Goal: Task Accomplishment & Management: Manage account settings

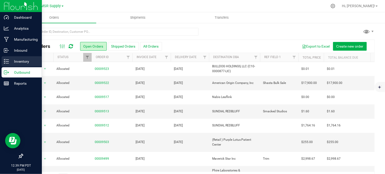
drag, startPoint x: 9, startPoint y: 62, endPoint x: 12, endPoint y: 62, distance: 3.1
click at [9, 62] on p "Inventory" at bounding box center [24, 61] width 31 height 6
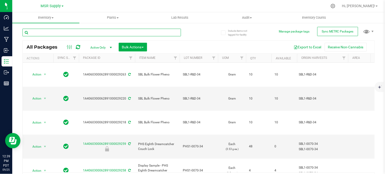
click at [85, 31] on input "text" at bounding box center [101, 33] width 158 height 8
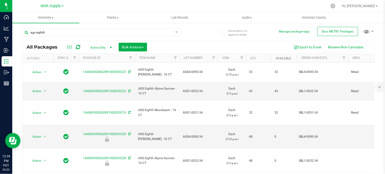
click at [285, 57] on link "Available" at bounding box center [283, 58] width 15 height 4
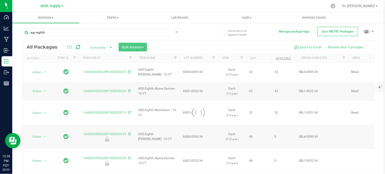
click at [285, 58] on div at bounding box center [199, 112] width 352 height 143
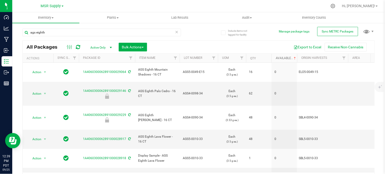
click at [284, 58] on link "Available" at bounding box center [286, 58] width 21 height 4
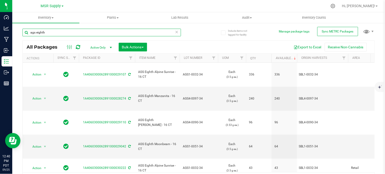
drag, startPoint x: 35, startPoint y: 32, endPoint x: 37, endPoint y: 34, distance: 2.6
click at [35, 32] on input "ags eighth" at bounding box center [101, 33] width 158 height 8
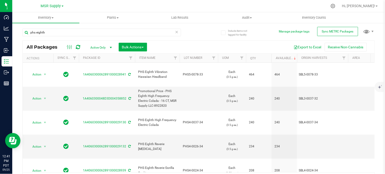
click at [201, 34] on div "phs eighth All Packages Active Only Active Only Lab Samples Locked All External…" at bounding box center [198, 104] width 352 height 161
drag, startPoint x: 35, startPoint y: 31, endPoint x: 22, endPoint y: 32, distance: 12.6
click at [22, 32] on input "phs eighth" at bounding box center [101, 33] width 158 height 8
type input "sms eighth"
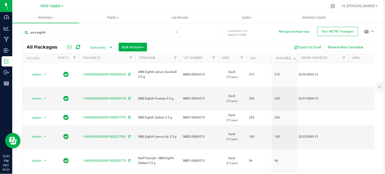
click at [193, 28] on div "sms eighth" at bounding box center [110, 32] width 176 height 16
click at [190, 39] on div "sms eighth" at bounding box center [110, 32] width 176 height 16
click at [195, 30] on div "sms eighth" at bounding box center [110, 32] width 176 height 16
click at [202, 34] on div "sms eighth All Packages Active Only Active Only Lab Samples Locked All External…" at bounding box center [198, 104] width 352 height 161
click at [200, 29] on div "sms eighth All Packages Active Only Active Only Lab Samples Locked All External…" at bounding box center [198, 104] width 352 height 161
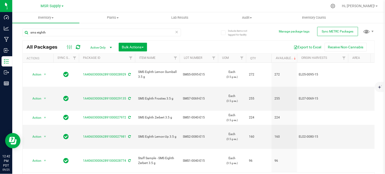
click at [202, 4] on div at bounding box center [209, 6] width 236 height 10
click at [194, 32] on div "sms eighth" at bounding box center [110, 32] width 176 height 16
drag, startPoint x: 200, startPoint y: 28, endPoint x: 201, endPoint y: 25, distance: 2.9
click at [199, 26] on div "sms eighth All Packages Active Only Active Only Lab Samples Locked All External…" at bounding box center [198, 104] width 352 height 161
drag, startPoint x: 192, startPoint y: 34, endPoint x: 190, endPoint y: 38, distance: 4.2
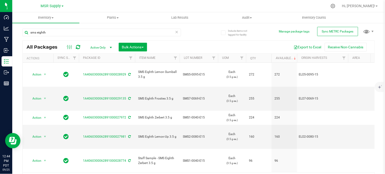
click at [192, 34] on div "sms eighth" at bounding box center [110, 32] width 176 height 16
click at [204, 39] on div "sms eighth All Packages Active Only Active Only Lab Samples Locked All External…" at bounding box center [198, 104] width 352 height 161
click at [148, 5] on div at bounding box center [209, 6] width 236 height 10
click at [203, 28] on div "sms eighth All Packages Active Only Active Only Lab Samples Locked All External…" at bounding box center [198, 104] width 352 height 161
click at [175, 32] on icon at bounding box center [177, 32] width 4 height 6
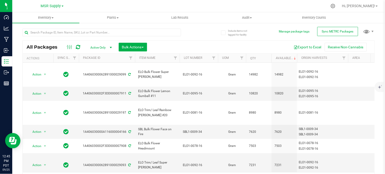
click at [189, 34] on div at bounding box center [110, 32] width 176 height 16
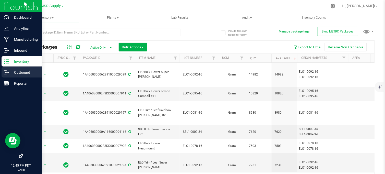
click at [14, 72] on p "Outbound" at bounding box center [24, 72] width 31 height 6
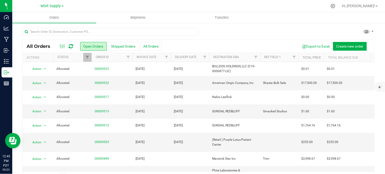
click at [100, 5] on div at bounding box center [209, 6] width 236 height 10
click at [239, 40] on div "All Orders Open Orders Shipped Orders All Orders Export to Excel Create new ord…" at bounding box center [198, 112] width 352 height 144
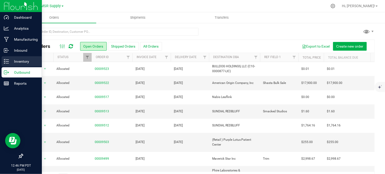
click at [11, 59] on p "Inventory" at bounding box center [24, 61] width 31 height 6
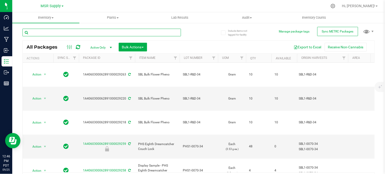
click at [125, 32] on input "text" at bounding box center [101, 33] width 158 height 8
type input "sms eighth"
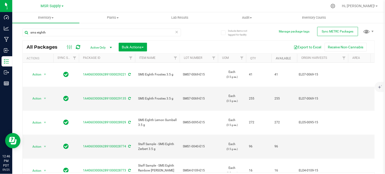
click at [279, 59] on link "Available" at bounding box center [283, 58] width 15 height 4
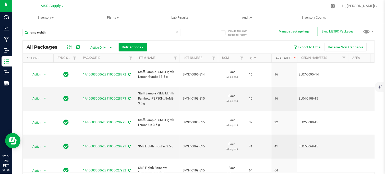
click at [283, 57] on link "Available" at bounding box center [286, 58] width 21 height 4
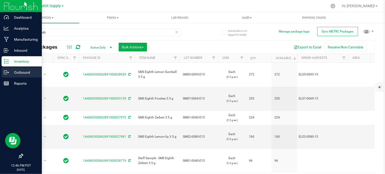
click at [13, 72] on p "Outbound" at bounding box center [24, 72] width 31 height 6
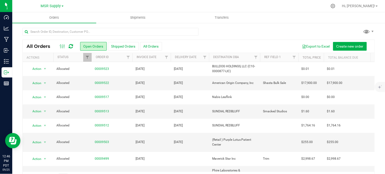
click at [223, 28] on div at bounding box center [198, 34] width 352 height 12
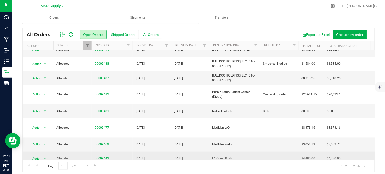
scroll to position [15, 0]
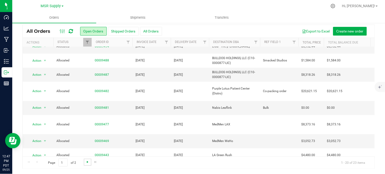
click at [87, 163] on span "Go to the next page" at bounding box center [87, 161] width 4 height 4
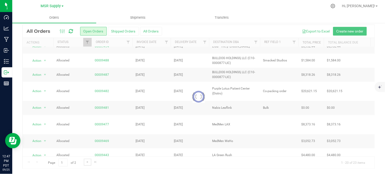
scroll to position [0, 0]
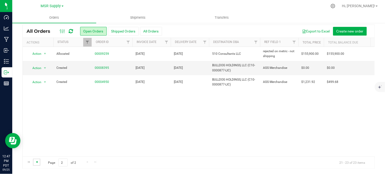
click at [36, 160] on span "Go to the previous page" at bounding box center [37, 161] width 4 height 4
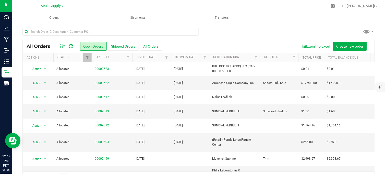
click at [222, 33] on div at bounding box center [198, 34] width 352 height 12
click at [237, 29] on div at bounding box center [198, 34] width 352 height 12
drag, startPoint x: 242, startPoint y: 32, endPoint x: 234, endPoint y: 36, distance: 8.3
click at [242, 32] on div at bounding box center [198, 34] width 352 height 12
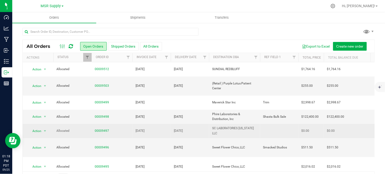
scroll to position [57, 0]
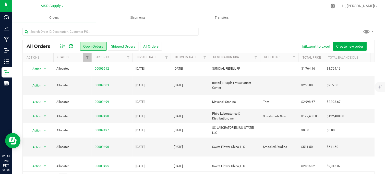
click at [236, 31] on div at bounding box center [198, 34] width 352 height 12
click at [241, 34] on div at bounding box center [198, 34] width 352 height 12
click at [109, 7] on div at bounding box center [209, 6] width 236 height 10
click at [95, 4] on div at bounding box center [209, 6] width 236 height 10
drag, startPoint x: 243, startPoint y: 7, endPoint x: 224, endPoint y: 1, distance: 20.0
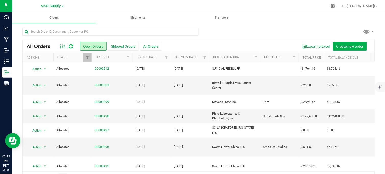
click at [242, 6] on div at bounding box center [209, 6] width 236 height 10
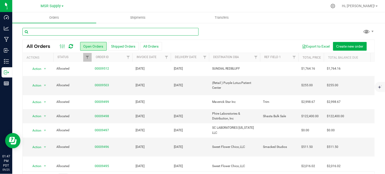
click at [57, 31] on input "text" at bounding box center [110, 32] width 176 height 8
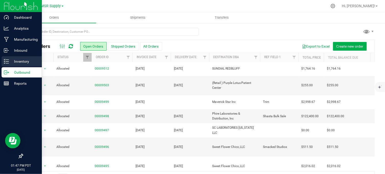
click at [10, 60] on p "Inventory" at bounding box center [24, 61] width 31 height 6
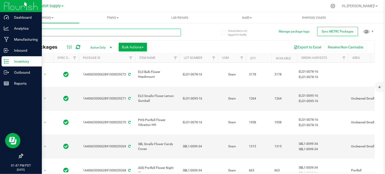
click at [91, 31] on input "text" at bounding box center [101, 33] width 158 height 8
paste input "29271"
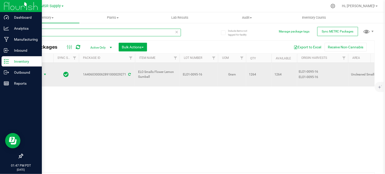
type input "29271"
click at [45, 72] on span "select" at bounding box center [45, 74] width 4 height 4
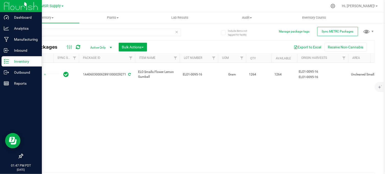
click at [124, 127] on div "Action Action Adjust qty Create package Edit attributes Global inventory Locate…" at bounding box center [199, 117] width 352 height 109
click at [105, 128] on div "Action Action Adjust qty Create package Edit attributes Global inventory Locate…" at bounding box center [199, 117] width 352 height 109
drag, startPoint x: 51, startPoint y: 33, endPoint x: 16, endPoint y: 36, distance: 35.6
click at [16, 36] on div "Include items not tagged for facility Manage package tags Sync METRC Packages 2…" at bounding box center [198, 100] width 373 height 156
click at [185, 32] on div at bounding box center [110, 32] width 176 height 16
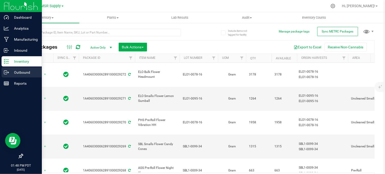
click at [10, 74] on p "Outbound" at bounding box center [24, 72] width 31 height 6
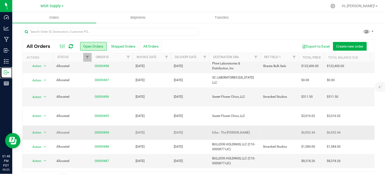
scroll to position [113, 0]
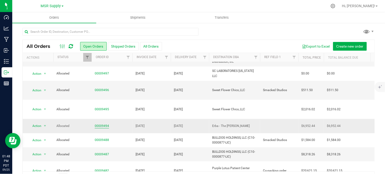
click at [101, 123] on link "00009494" at bounding box center [102, 125] width 14 height 5
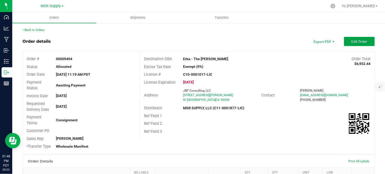
click at [359, 39] on span "Edit Order" at bounding box center [359, 41] width 16 height 4
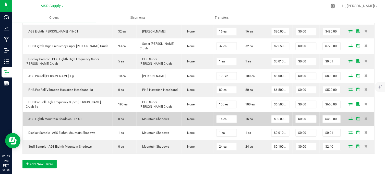
scroll to position [255, 0]
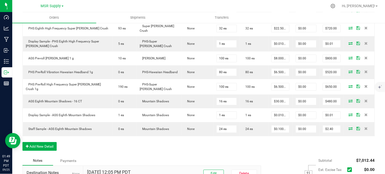
click at [120, 153] on div "Order Details Print All Labels Item Sellable Strain Lot Number Qty Ordered Qty …" at bounding box center [198, 33] width 352 height 244
drag, startPoint x: 101, startPoint y: 155, endPoint x: 103, endPoint y: 154, distance: 2.7
click at [101, 155] on div "Order Details Print All Labels Item Sellable Strain Lot Number Qty Ordered Qty …" at bounding box center [198, 33] width 352 height 244
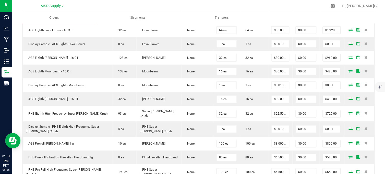
scroll to position [253, 0]
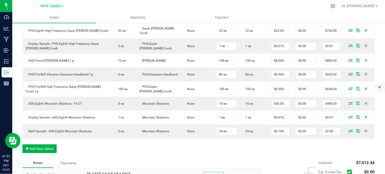
click at [113, 154] on div "Order Details Print All Labels Item Sellable Strain Lot Number Qty Ordered Qty …" at bounding box center [198, 35] width 352 height 244
drag, startPoint x: 116, startPoint y: 152, endPoint x: 85, endPoint y: 158, distance: 31.0
click at [114, 152] on div "Order Details Print All Labels Item Sellable Strain Lot Number Qty Ordered Qty …" at bounding box center [198, 35] width 352 height 244
click at [46, 153] on button "Add New Detail" at bounding box center [39, 148] width 34 height 9
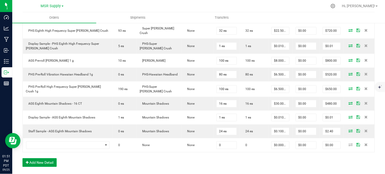
drag, startPoint x: 44, startPoint y: 164, endPoint x: 45, endPoint y: 108, distance: 56.7
click at [44, 164] on button "Add New Detail" at bounding box center [39, 162] width 34 height 9
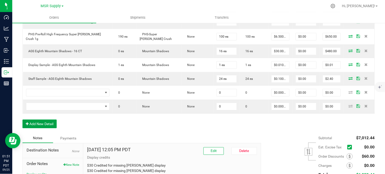
scroll to position [310, 0]
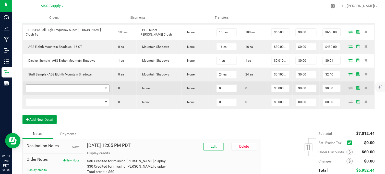
drag, startPoint x: 46, startPoint y: 124, endPoint x: 64, endPoint y: 89, distance: 38.7
click at [46, 123] on button "Add New Detail" at bounding box center [39, 119] width 34 height 9
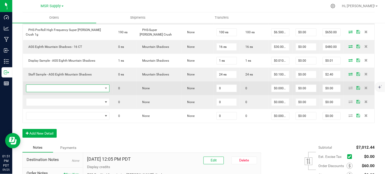
click at [63, 92] on span "NO DATA FOUND" at bounding box center [64, 87] width 77 height 7
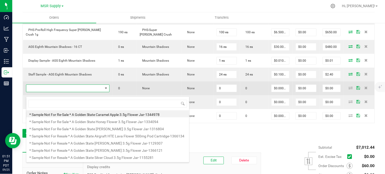
scroll to position [8, 77]
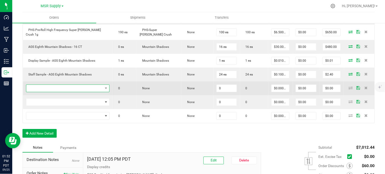
click at [63, 92] on span "NO DATA FOUND" at bounding box center [64, 87] width 77 height 7
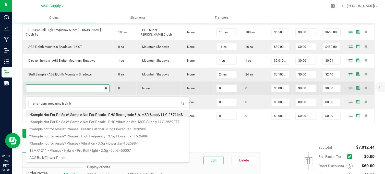
type input "phs happy mediums high fre"
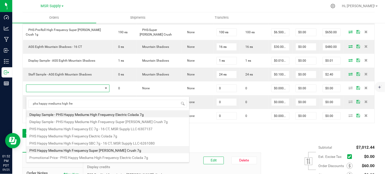
click at [117, 149] on li "PHS Happy Mediums High Frequency Super [PERSON_NAME] Crush 7g" at bounding box center [107, 149] width 163 height 7
type input "0 ea"
type input "$27.00000"
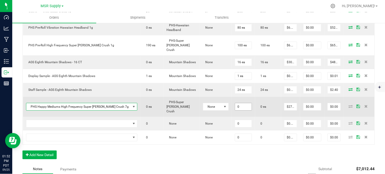
click at [235, 103] on input "0" at bounding box center [243, 106] width 17 height 7
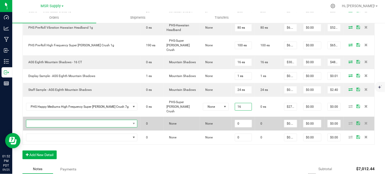
type input "16 ea"
type input "$432.00"
click at [108, 120] on span "NO DATA FOUND" at bounding box center [78, 123] width 105 height 7
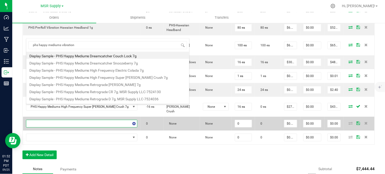
type input "phs happy mediums vibration"
drag, startPoint x: 100, startPoint y: 98, endPoint x: 146, endPoint y: 112, distance: 48.5
click at [100, 98] on li "PHS Happy Mediums Vibration Blueberry Parfait 7g" at bounding box center [107, 97] width 163 height 7
type input "0 ea"
type input "$27.00000"
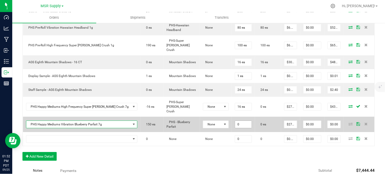
click at [235, 120] on input "0" at bounding box center [243, 123] width 17 height 7
type input "16 ea"
type input "$432.00"
click at [91, 120] on span "PHS Happy Mediums Vibration Blueberry Parfait 7g" at bounding box center [78, 123] width 105 height 7
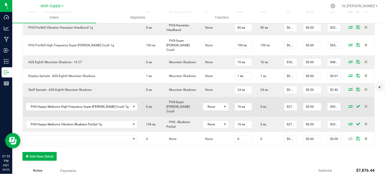
scroll to position [369, 0]
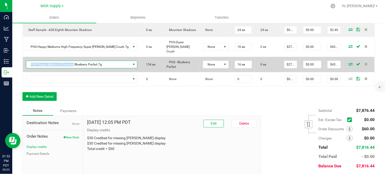
copy span "PHS Happy Mediums Vibration"
drag, startPoint x: 72, startPoint y: 49, endPoint x: 30, endPoint y: 51, distance: 41.9
click at [30, 61] on span "PHS Happy Mediums Vibration Blueberry Parfait 7g" at bounding box center [78, 64] width 105 height 7
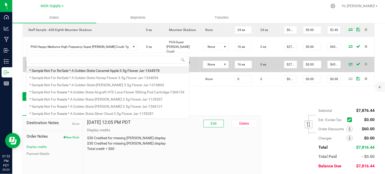
scroll to position [8, 94]
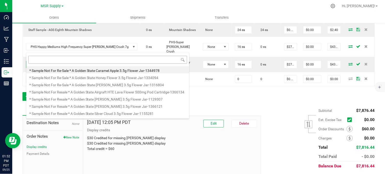
drag, startPoint x: 30, startPoint y: 51, endPoint x: 50, endPoint y: 59, distance: 21.4
click at [50, 59] on input at bounding box center [107, 60] width 159 height 8
type input "PHS Happy Mediums Vibration"
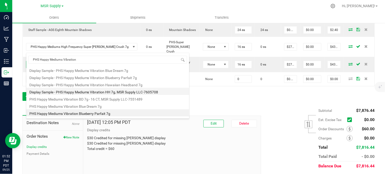
scroll to position [28, 0]
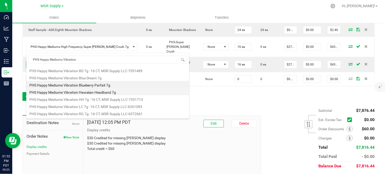
click at [78, 93] on li "PHS Happy Mediums Vibration Hawaiian Headband 7g" at bounding box center [107, 91] width 163 height 7
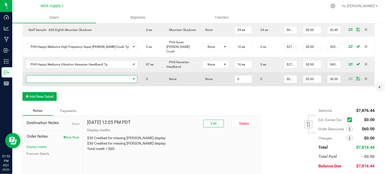
click at [96, 75] on span "NO DATA FOUND" at bounding box center [78, 78] width 105 height 7
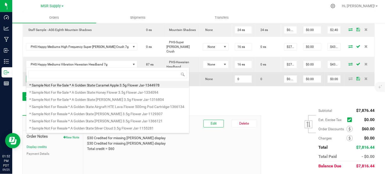
scroll to position [8, 94]
type input "phs happy mediums reverie gorilla"
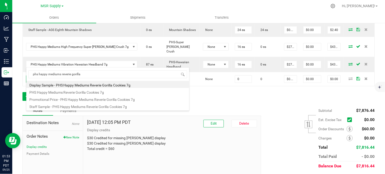
drag, startPoint x: 86, startPoint y: 92, endPoint x: 136, endPoint y: 82, distance: 51.0
click at [86, 92] on li "PHS Happy Mediums Reverie Gorilla Cookies 7g" at bounding box center [107, 91] width 163 height 7
type input "0 ea"
type input "$27.00000"
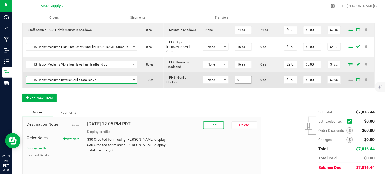
click at [235, 76] on input "0" at bounding box center [243, 79] width 17 height 7
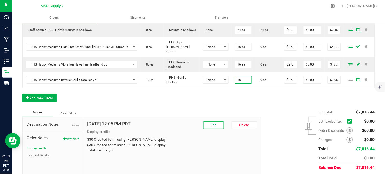
type input "16 ea"
type input "$432.00"
drag, startPoint x: 220, startPoint y: 83, endPoint x: 198, endPoint y: 83, distance: 22.5
click at [41, 93] on button "Add New Detail" at bounding box center [39, 97] width 34 height 9
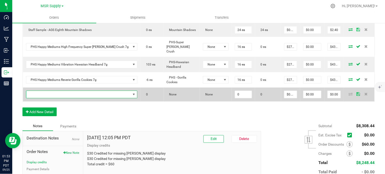
click at [64, 91] on span "NO DATA FOUND" at bounding box center [78, 94] width 105 height 7
click at [93, 91] on span "NO DATA FOUND" at bounding box center [78, 94] width 105 height 7
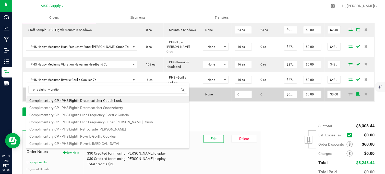
type input "phs eighth vibration"
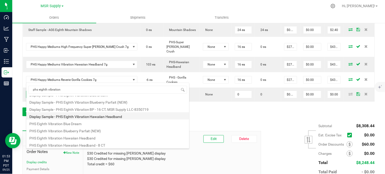
scroll to position [28, 0]
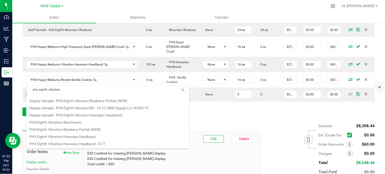
drag, startPoint x: 91, startPoint y: 129, endPoint x: 114, endPoint y: 123, distance: 23.8
click at [91, 129] on li "PHS Eighth Vibration Blueberry Parfait (NEW)" at bounding box center [107, 128] width 163 height 7
type input "0 ea"
type input "$25.00000"
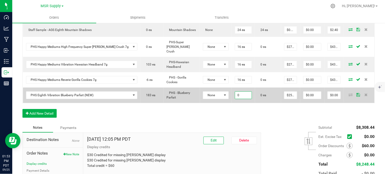
click at [235, 91] on input "0" at bounding box center [243, 94] width 17 height 7
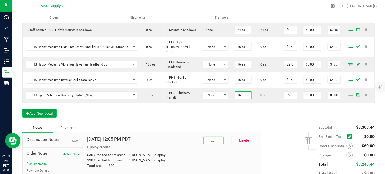
type input "16 ea"
type input "$400.00"
click at [48, 109] on button "Add New Detail" at bounding box center [39, 113] width 34 height 9
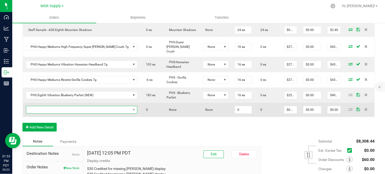
drag, startPoint x: 63, startPoint y: 90, endPoint x: 65, endPoint y: 94, distance: 4.5
click at [64, 106] on span "NO DATA FOUND" at bounding box center [82, 110] width 112 height 8
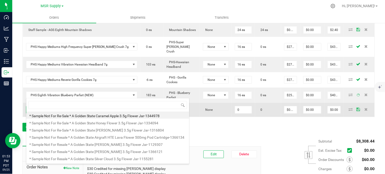
scroll to position [8, 94]
click at [65, 106] on span at bounding box center [78, 109] width 105 height 7
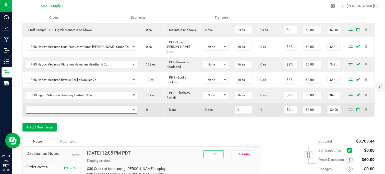
click at [66, 106] on span "NO DATA FOUND" at bounding box center [78, 109] width 105 height 7
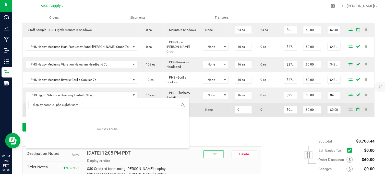
type input "display sample - phs eighth vibr"
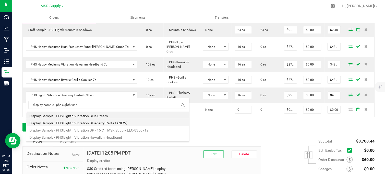
click at [107, 124] on li "Display Sample - PHS Eighth Vibration Blueberry Parfait (NEW)" at bounding box center [107, 121] width 163 height 7
type input "0 ea"
type input "$0.01000"
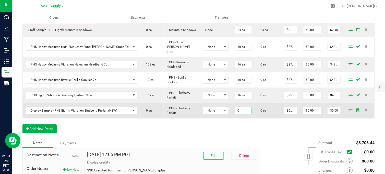
click at [235, 107] on input "0" at bounding box center [243, 110] width 17 height 7
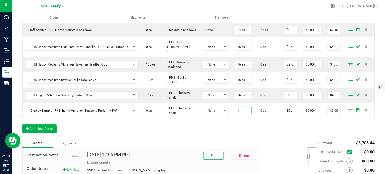
type input "1 ea"
type input "$0.01"
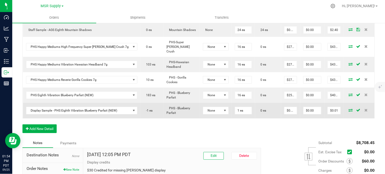
click at [349, 108] on icon at bounding box center [351, 109] width 4 height 3
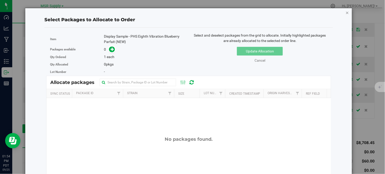
click at [343, 14] on div "Select Packages to Allocate to Order Item Display Sample - PHS Eighth Vibration…" at bounding box center [188, 129] width 319 height 243
click at [346, 14] on icon "button" at bounding box center [348, 12] width 4 height 6
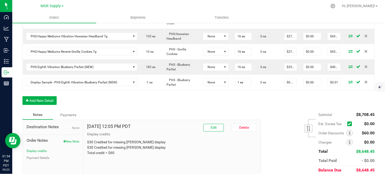
scroll to position [398, 0]
click at [220, 123] on button "Edit" at bounding box center [213, 127] width 20 height 8
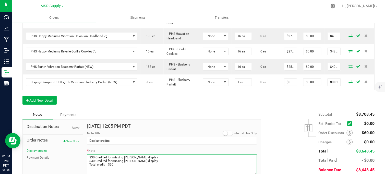
click at [153, 154] on textarea "* Note" at bounding box center [172, 164] width 170 height 20
paste textarea "$22.50 Credited for missing display"
click at [128, 154] on textarea "* Note" at bounding box center [172, 164] width 170 height 20
click at [115, 154] on textarea "* Note" at bounding box center [172, 164] width 170 height 20
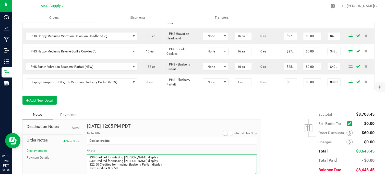
type textarea "$30 Credited for missing [PERSON_NAME] display $30 Credited for missing [PERSON…"
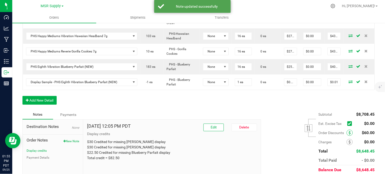
click at [349, 131] on icon at bounding box center [350, 133] width 2 height 4
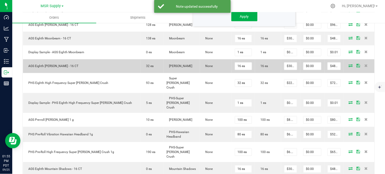
scroll to position [118, 0]
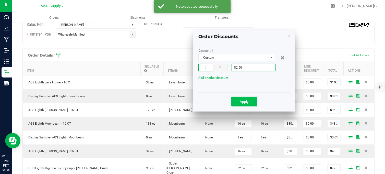
type input "$82.50"
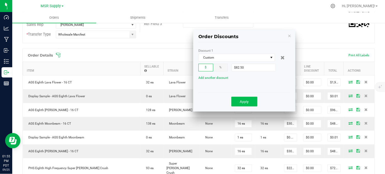
drag, startPoint x: 248, startPoint y: 95, endPoint x: 251, endPoint y: 98, distance: 4.3
click at [250, 97] on div "Apply" at bounding box center [244, 101] width 84 height 12
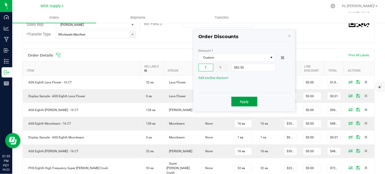
click at [252, 100] on button "Apply" at bounding box center [244, 101] width 26 height 10
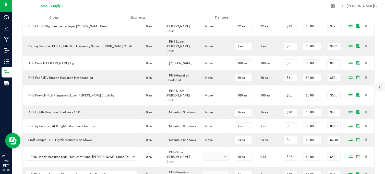
scroll to position [373, 0]
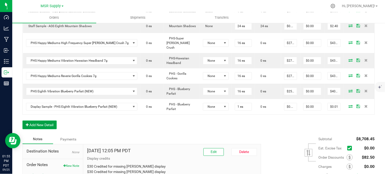
click at [44, 120] on button "Add New Detail" at bounding box center [39, 124] width 34 height 9
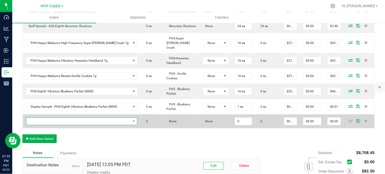
click at [51, 117] on span "NO DATA FOUND" at bounding box center [78, 120] width 105 height 7
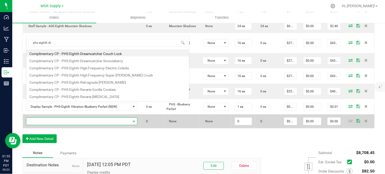
scroll to position [9, 0]
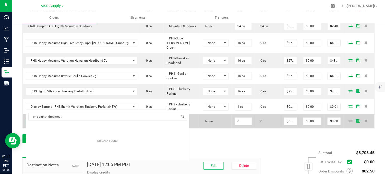
type input "phs eighth dreamca"
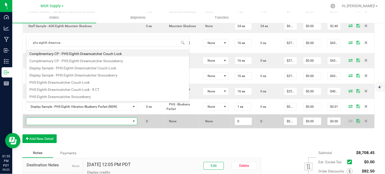
click at [78, 96] on li "PHS Eighth Dreamcatcher Snoozeberry" at bounding box center [107, 95] width 163 height 7
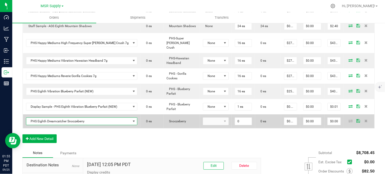
type input "0 ea"
type input "$25.00000"
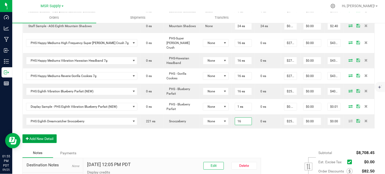
type input "16 ea"
type input "$400.00"
click at [47, 134] on button "Add New Detail" at bounding box center [39, 138] width 34 height 9
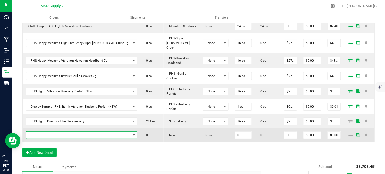
click at [64, 131] on span "NO DATA FOUND" at bounding box center [78, 134] width 105 height 7
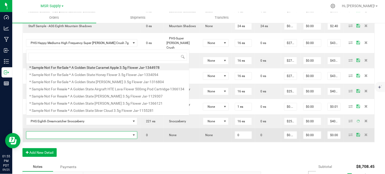
scroll to position [8, 98]
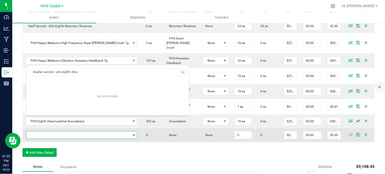
type input "display sample - phs eighth dream"
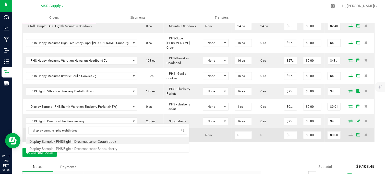
scroll to position [0, 0]
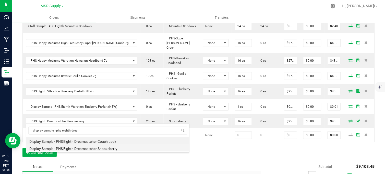
click at [113, 150] on li "Display Sample - PHS Eighth Dreamcatcher Snoozeberry" at bounding box center [107, 147] width 163 height 7
type input "0 ea"
type input "$0.01000"
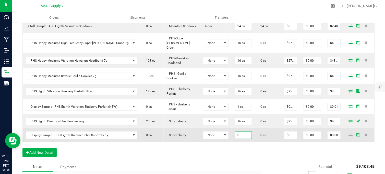
click at [235, 131] on input "0" at bounding box center [243, 134] width 17 height 7
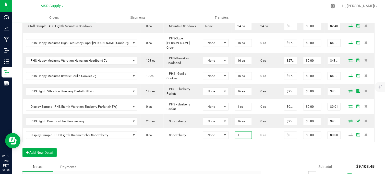
type input "1 ea"
type input "$0.01"
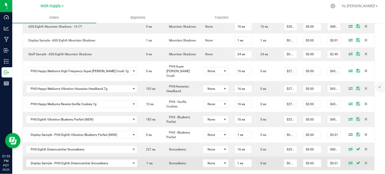
scroll to position [345, 0]
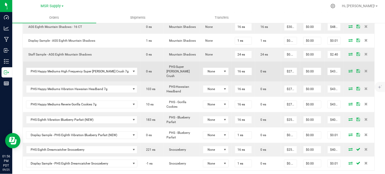
click at [349, 69] on icon at bounding box center [351, 70] width 4 height 3
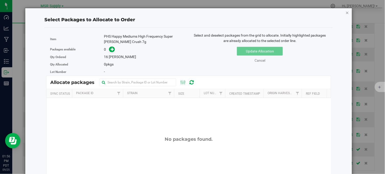
click at [346, 12] on icon "button" at bounding box center [348, 12] width 4 height 6
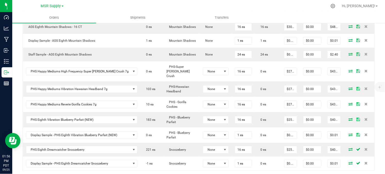
click at [273, 7] on div at bounding box center [209, 6] width 236 height 10
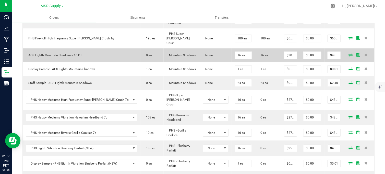
scroll to position [288, 0]
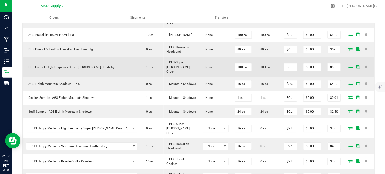
click at [349, 65] on icon at bounding box center [351, 66] width 4 height 3
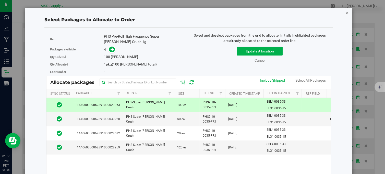
click at [346, 13] on icon "button" at bounding box center [348, 12] width 4 height 6
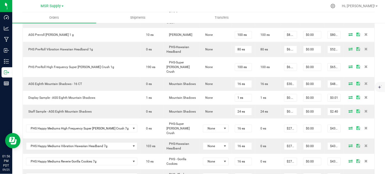
click at [164, 5] on div at bounding box center [209, 6] width 236 height 10
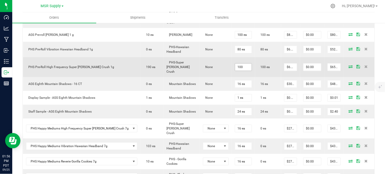
click at [235, 63] on input "100" at bounding box center [243, 66] width 17 height 7
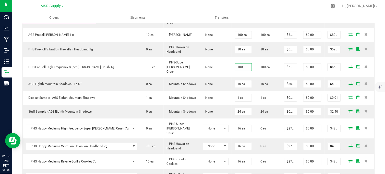
type input "100 ea"
click at [192, 1] on div at bounding box center [209, 6] width 236 height 10
click at [235, 63] on input "100" at bounding box center [243, 66] width 17 height 7
type input "160 ea"
type input "$1,040.00"
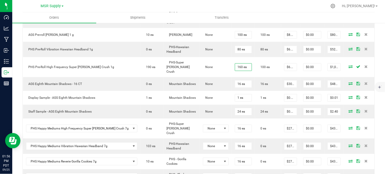
click at [210, 6] on div at bounding box center [209, 6] width 236 height 10
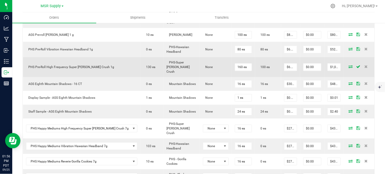
click at [349, 65] on icon at bounding box center [351, 66] width 4 height 3
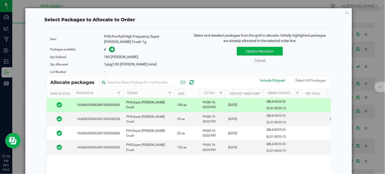
click at [345, 12] on div "Select Packages to Allocate to Order Item PHS Pre-Roll High Frequency Super [PE…" at bounding box center [188, 120] width 327 height 225
drag, startPoint x: 342, startPoint y: 12, endPoint x: 276, endPoint y: 14, distance: 66.9
click at [346, 12] on icon "button" at bounding box center [348, 12] width 4 height 6
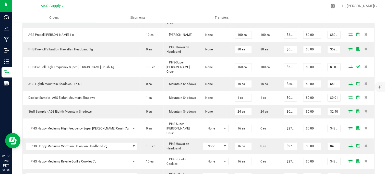
drag, startPoint x: 248, startPoint y: 3, endPoint x: 249, endPoint y: 8, distance: 5.0
click at [248, 3] on div at bounding box center [209, 6] width 236 height 10
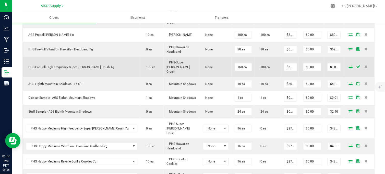
click at [349, 65] on icon at bounding box center [351, 66] width 4 height 3
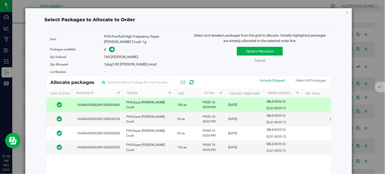
drag, startPoint x: 167, startPoint y: 103, endPoint x: 203, endPoint y: 82, distance: 41.1
click at [168, 102] on td "PHS-Super [PERSON_NAME] Crush" at bounding box center [148, 105] width 51 height 14
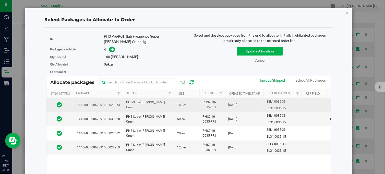
click at [197, 106] on td "100 ea" at bounding box center [187, 105] width 26 height 14
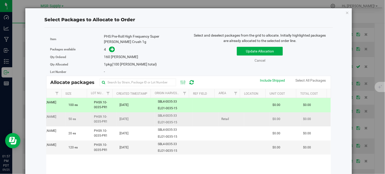
scroll to position [0, 0]
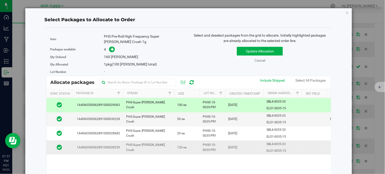
click at [191, 149] on td "120 ea" at bounding box center [187, 147] width 26 height 14
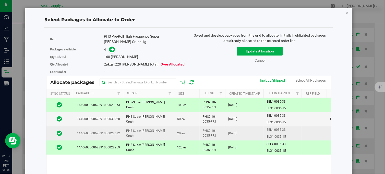
click at [194, 136] on td "20 ea" at bounding box center [187, 133] width 26 height 14
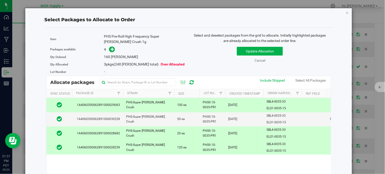
click at [193, 131] on td "20 ea" at bounding box center [187, 133] width 26 height 14
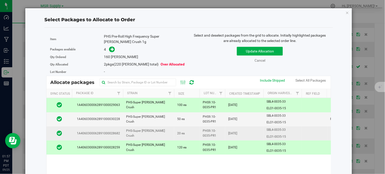
click at [170, 134] on td "PHS-Super [PERSON_NAME] Crush" at bounding box center [148, 133] width 51 height 14
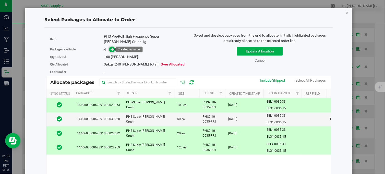
click at [111, 50] on icon at bounding box center [112, 49] width 4 height 4
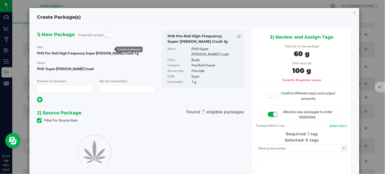
type input "1"
type input "60"
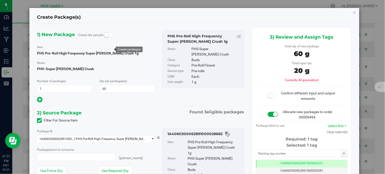
type input "20 ea"
type input "0 ea"
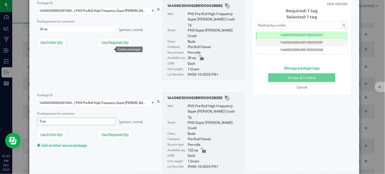
click at [41, 117] on span "0 ea 0" at bounding box center [76, 121] width 78 height 8
type input "40"
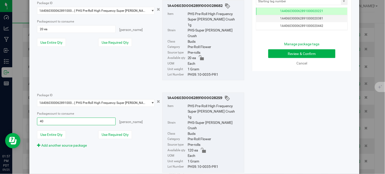
type input "40 ea"
click at [108, 63] on div "Package ID 1A4060300062891000028682 ( PHS Pre-Roll High Frequency Super [PERSON…" at bounding box center [140, 40] width 215 height 88
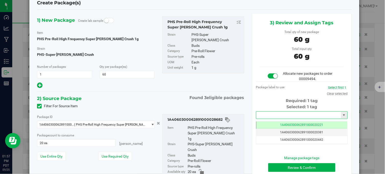
click at [272, 114] on input "text" at bounding box center [298, 114] width 85 height 7
drag, startPoint x: 277, startPoint y: 122, endPoint x: 317, endPoint y: 70, distance: 65.5
click at [277, 122] on li "1A4060300062891000030234" at bounding box center [299, 124] width 90 height 8
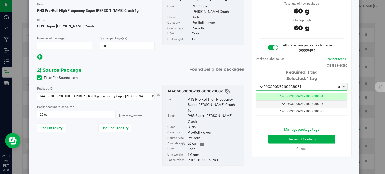
type input "1A4060300062891000030234"
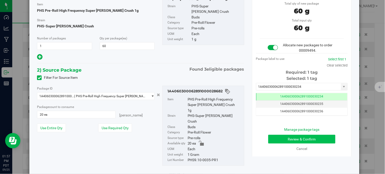
drag, startPoint x: 316, startPoint y: 128, endPoint x: 315, endPoint y: 136, distance: 8.1
click at [315, 132] on div "Manage package tags Review & Confirm Cancel" at bounding box center [302, 139] width 84 height 24
click at [315, 136] on button "Review & Confirm" at bounding box center [301, 138] width 67 height 9
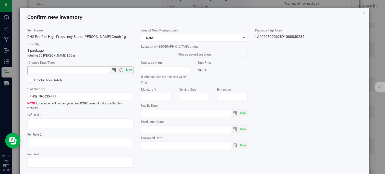
click at [130, 70] on span "Now" at bounding box center [129, 69] width 9 height 7
type input "[DATE] 1:57 PM"
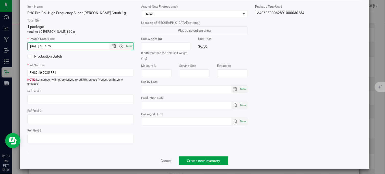
click at [201, 158] on span "Create new inventory" at bounding box center [203, 160] width 33 height 4
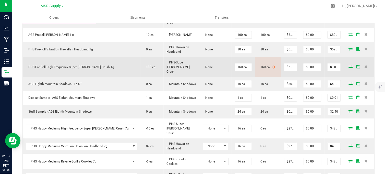
click at [349, 65] on icon at bounding box center [351, 66] width 4 height 3
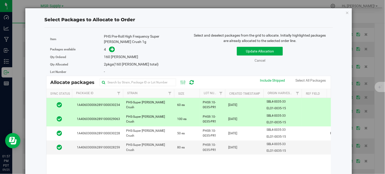
drag, startPoint x: 343, startPoint y: 12, endPoint x: 244, endPoint y: 87, distance: 124.4
click at [346, 12] on icon "button" at bounding box center [348, 12] width 4 height 6
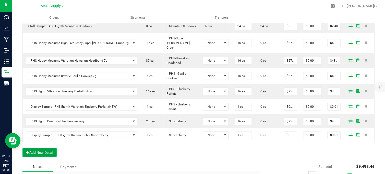
click at [41, 148] on button "Add New Detail" at bounding box center [39, 152] width 34 height 9
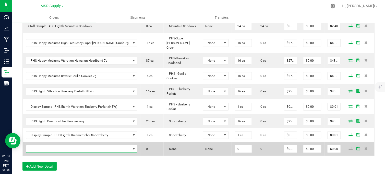
click at [54, 145] on span "NO DATA FOUND" at bounding box center [78, 148] width 105 height 7
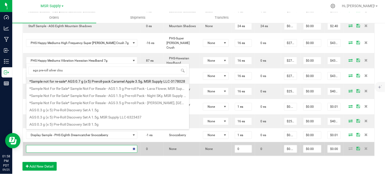
type input "ags pre-roll silver cloud"
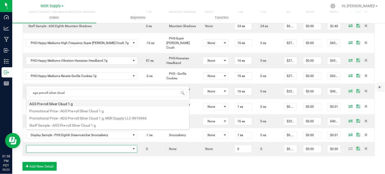
click at [65, 105] on li "AGS Pre-roll Silver Cloud 1 g" at bounding box center [107, 102] width 163 height 7
type input "0 ea"
type input "$8.00000"
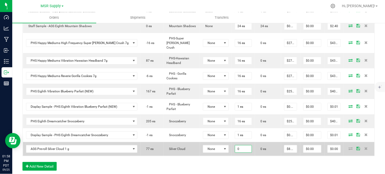
click at [235, 145] on input "0" at bounding box center [243, 148] width 17 height 7
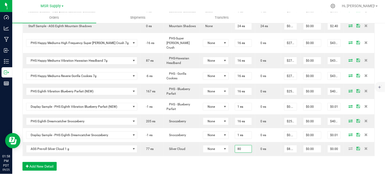
type input "80 ea"
type input "$640.00"
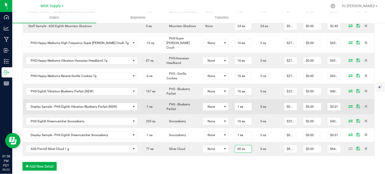
drag, startPoint x: 211, startPoint y: 156, endPoint x: 212, endPoint y: 96, distance: 60.0
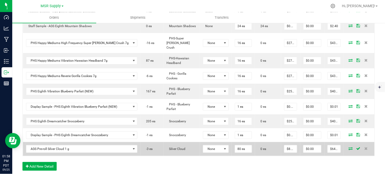
click at [349, 146] on icon at bounding box center [351, 147] width 4 height 3
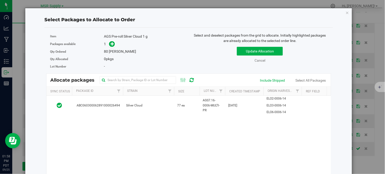
click at [176, 56] on div "Qty Allocated 0 pkgs" at bounding box center [117, 58] width 135 height 7
click at [346, 13] on icon "button" at bounding box center [348, 12] width 4 height 6
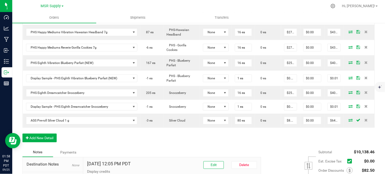
click at [50, 133] on button "Add New Detail" at bounding box center [39, 137] width 34 height 9
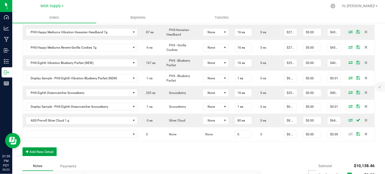
drag, startPoint x: 44, startPoint y: 137, endPoint x: 48, endPoint y: 147, distance: 11.8
click at [44, 147] on button "Add New Detail" at bounding box center [39, 151] width 34 height 9
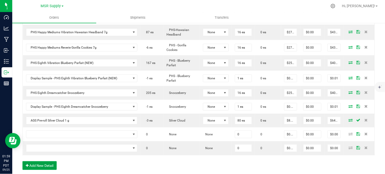
drag, startPoint x: 41, startPoint y: 149, endPoint x: 44, endPoint y: 157, distance: 9.0
click at [41, 161] on button "Add New Detail" at bounding box center [39, 165] width 34 height 9
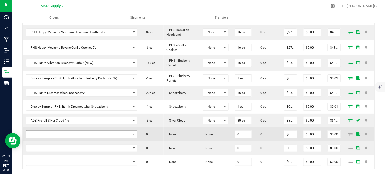
drag, startPoint x: 42, startPoint y: 158, endPoint x: 54, endPoint y: 119, distance: 41.2
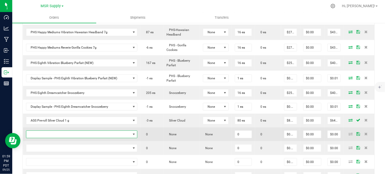
click at [57, 130] on span "NO DATA FOUND" at bounding box center [78, 133] width 105 height 7
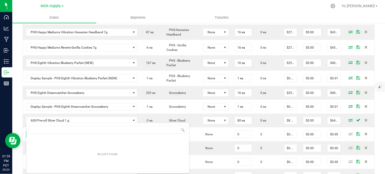
scroll to position [8, 98]
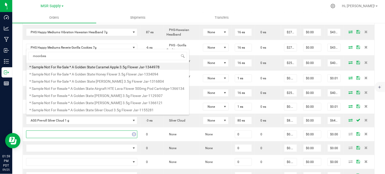
type input "moonbeam"
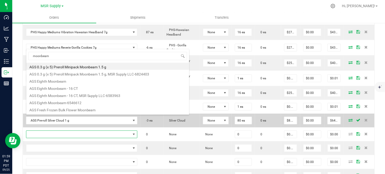
click at [86, 68] on li "AGS 0.3 g (x 5) Preroll Minipack Moonbeam 1.5 g" at bounding box center [107, 66] width 163 height 7
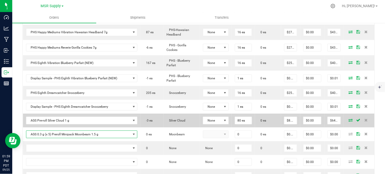
type input "0 ea"
type input "$12.75000"
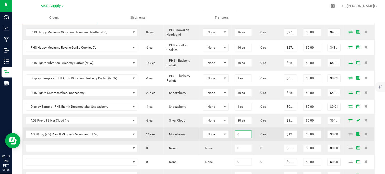
click at [235, 130] on input "0" at bounding box center [243, 133] width 17 height 7
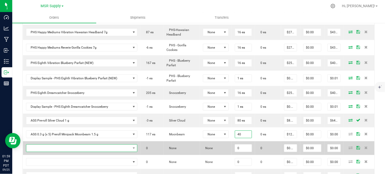
type input "40 ea"
type input "$510.00"
click at [97, 144] on span "NO DATA FOUND" at bounding box center [78, 147] width 105 height 7
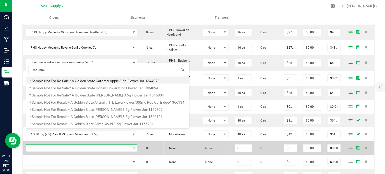
type input "mountain"
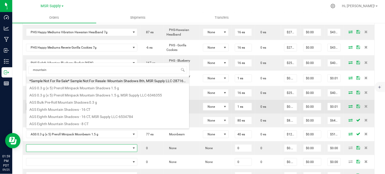
drag, startPoint x: 103, startPoint y: 90, endPoint x: 116, endPoint y: 89, distance: 12.8
click at [101, 90] on li "AGS 0.3 g (x 5) Preroll Minipack Mountain Shadows 1.5 g" at bounding box center [107, 86] width 163 height 7
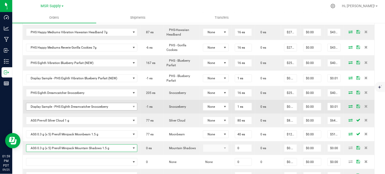
type input "0 ea"
type input "$12.75000"
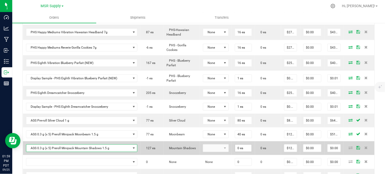
type input "0"
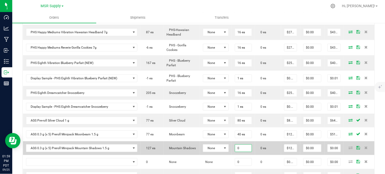
click at [235, 144] on input "0" at bounding box center [243, 147] width 17 height 7
drag, startPoint x: 233, startPoint y: 132, endPoint x: 228, endPoint y: 133, distance: 4.7
click at [235, 144] on input "0" at bounding box center [243, 147] width 17 height 7
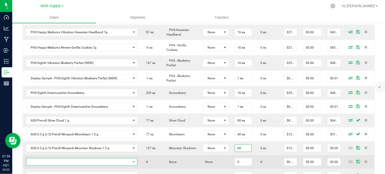
type input "60 ea"
type input "$765.00"
click at [111, 158] on span "NO DATA FOUND" at bounding box center [78, 161] width 105 height 7
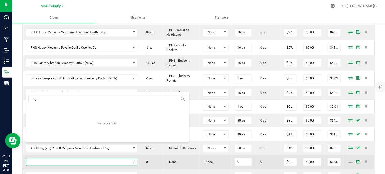
type input "a"
type input "[PERSON_NAME]"
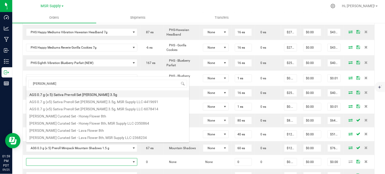
click at [54, 95] on li "AGS 0.7 g (x 5) Sativa Pre-roll Set [PERSON_NAME] 3.5g" at bounding box center [107, 93] width 163 height 7
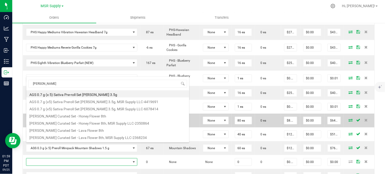
type input "0 ea"
type input "$30.00000"
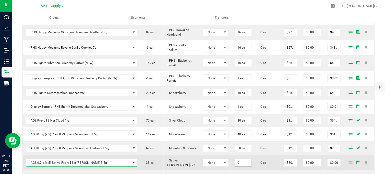
click at [235, 159] on input "0" at bounding box center [243, 162] width 17 height 7
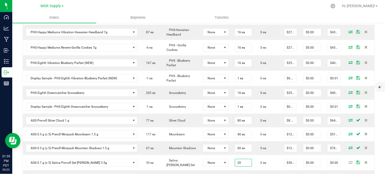
type input "20 ea"
type input "$600.00"
click at [208, 3] on div at bounding box center [209, 6] width 236 height 10
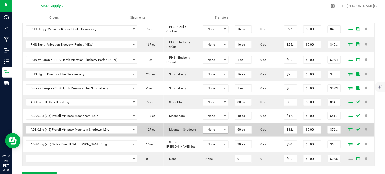
scroll to position [430, 0]
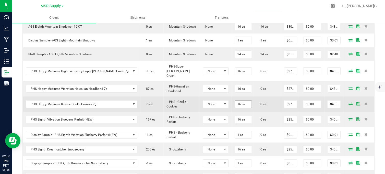
scroll to position [345, 0]
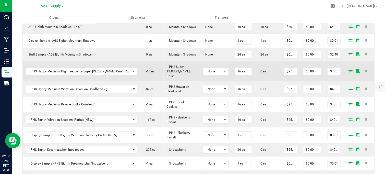
click at [349, 69] on icon at bounding box center [351, 70] width 4 height 3
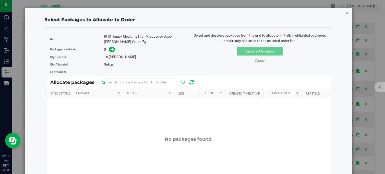
click at [346, 13] on icon "button" at bounding box center [348, 12] width 4 height 6
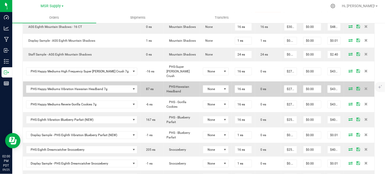
click at [349, 87] on icon at bounding box center [351, 88] width 4 height 3
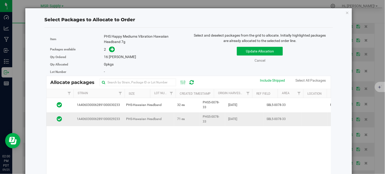
scroll to position [0, 0]
click at [175, 119] on td "71 ea" at bounding box center [187, 119] width 26 height 14
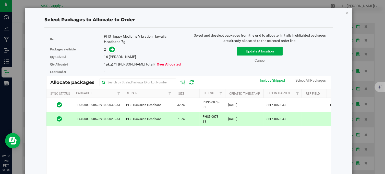
click at [111, 50] on icon at bounding box center [112, 49] width 4 height 4
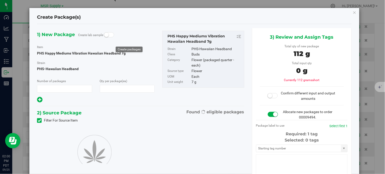
type input "1"
type input "16"
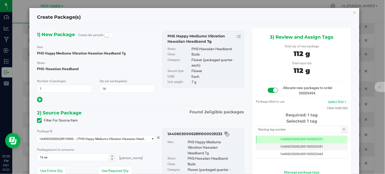
scroll to position [0, 0]
drag, startPoint x: 264, startPoint y: 132, endPoint x: 263, endPoint y: 129, distance: 3.1
click at [263, 129] on input "text" at bounding box center [298, 129] width 85 height 7
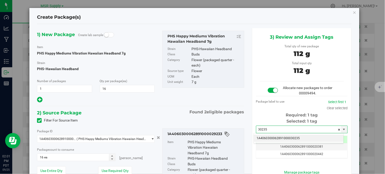
click at [282, 137] on li "1A4060300062891000030235" at bounding box center [299, 138] width 90 height 8
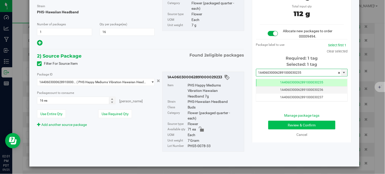
type input "1A4060300062891000030235"
click at [284, 120] on div "Manage package tags Review & Confirm Cancel" at bounding box center [302, 125] width 84 height 24
click at [285, 124] on button "Review & Confirm" at bounding box center [301, 124] width 67 height 9
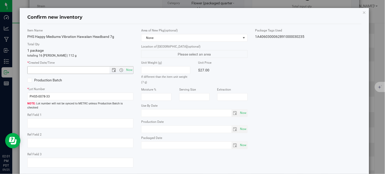
click at [130, 68] on span "Now" at bounding box center [129, 69] width 9 height 7
type input "[DATE] 2:01 PM"
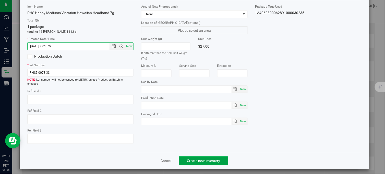
click at [205, 158] on span "Create new inventory" at bounding box center [203, 160] width 33 height 4
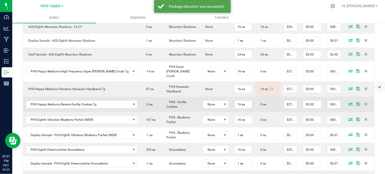
click at [349, 102] on icon at bounding box center [351, 103] width 4 height 3
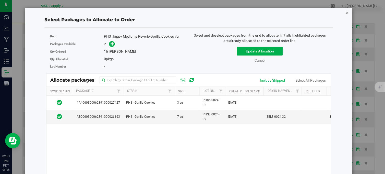
click at [346, 13] on div "Select Packages to Allocate to Order Item PHS Happy Mediums Reverie Gorilla Coo…" at bounding box center [188, 119] width 327 height 223
click at [346, 11] on icon "button" at bounding box center [348, 12] width 4 height 6
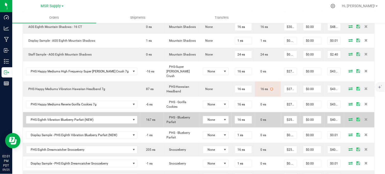
click at [349, 117] on icon at bounding box center [351, 118] width 4 height 3
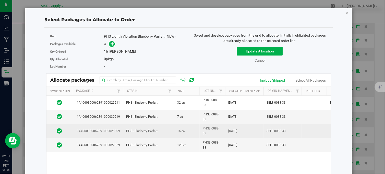
click at [172, 131] on td "PHS - Blueberry Parfait" at bounding box center [148, 131] width 51 height 14
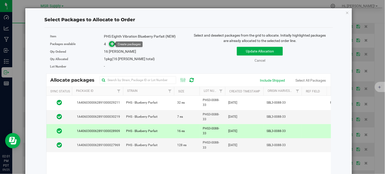
click at [110, 44] on icon at bounding box center [112, 44] width 4 height 4
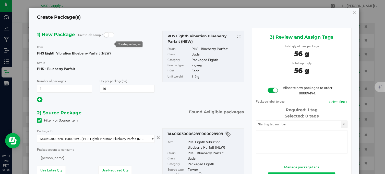
type input "16"
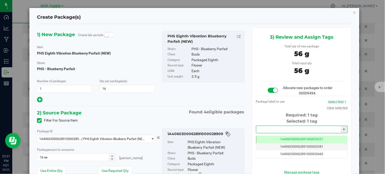
click at [283, 129] on input "text" at bounding box center [298, 129] width 85 height 7
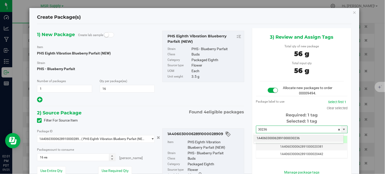
click at [288, 139] on li "1A4060300062891000030236" at bounding box center [299, 138] width 90 height 8
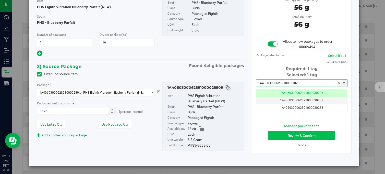
type input "1A4060300062891000030236"
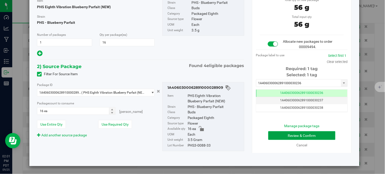
click at [286, 134] on button "Review & Confirm" at bounding box center [301, 135] width 67 height 9
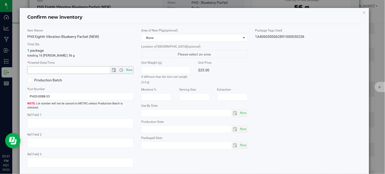
click at [126, 70] on span "Now" at bounding box center [129, 69] width 9 height 7
type input "[DATE] 2:01 PM"
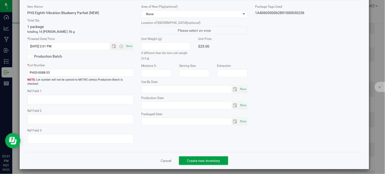
click at [211, 159] on button "Create new inventory" at bounding box center [203, 160] width 49 height 9
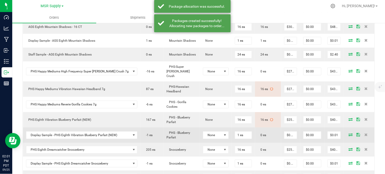
click at [349, 133] on icon at bounding box center [351, 134] width 4 height 3
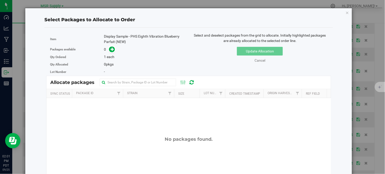
drag, startPoint x: 345, startPoint y: 13, endPoint x: 341, endPoint y: 16, distance: 5.1
click at [346, 12] on icon "button" at bounding box center [348, 12] width 4 height 6
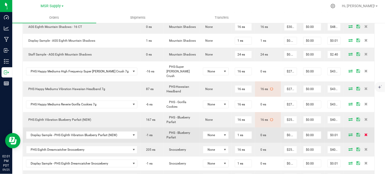
drag, startPoint x: 361, startPoint y: 118, endPoint x: 358, endPoint y: 119, distance: 2.9
click at [364, 133] on icon at bounding box center [365, 134] width 3 height 3
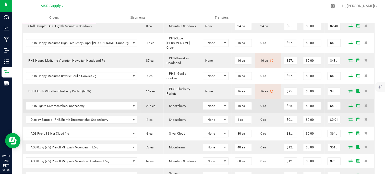
click at [349, 104] on icon at bounding box center [351, 105] width 4 height 3
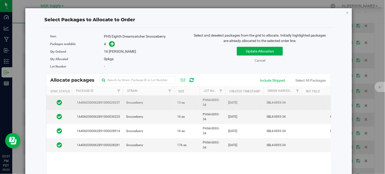
click at [174, 102] on td "Snoozeberry" at bounding box center [148, 102] width 51 height 14
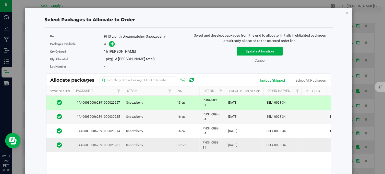
click at [166, 148] on td "Snoozeberry" at bounding box center [148, 145] width 51 height 14
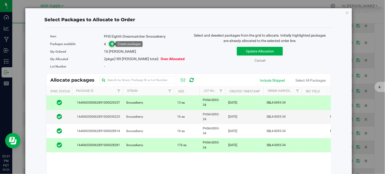
click at [109, 43] on span at bounding box center [112, 44] width 6 height 6
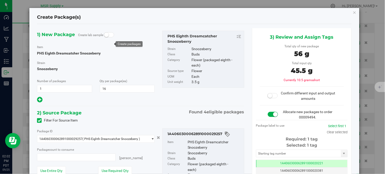
type input "13 ea"
type input "0 ea"
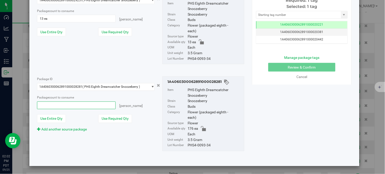
click at [61, 106] on span at bounding box center [76, 105] width 78 height 8
type input "3"
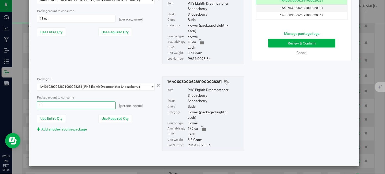
click at [144, 46] on div "Package ID 1A4060300062891000029257 ( PHS Eighth Dreamcatcher Snoozeberry ) 1A4…" at bounding box center [140, 27] width 215 height 83
type input "3 ea"
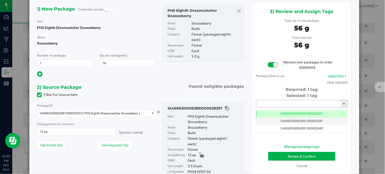
drag, startPoint x: 273, startPoint y: 103, endPoint x: 270, endPoint y: 102, distance: 2.7
click at [273, 103] on input "text" at bounding box center [298, 103] width 85 height 7
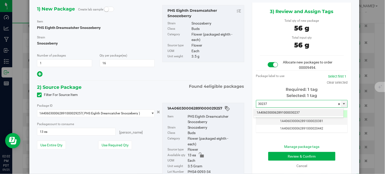
drag, startPoint x: 262, startPoint y: 113, endPoint x: 186, endPoint y: 83, distance: 81.9
click at [262, 113] on li "1A4060300062891000030237" at bounding box center [299, 113] width 90 height 8
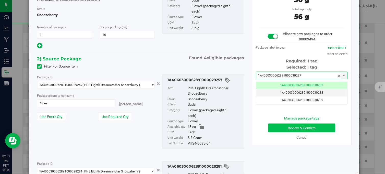
type input "1A4060300062891000030237"
click at [309, 129] on button "Review & Confirm" at bounding box center [301, 127] width 67 height 9
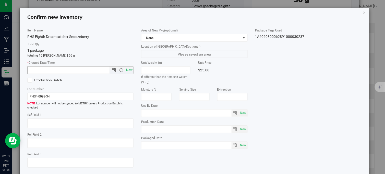
click at [126, 68] on span "Now" at bounding box center [129, 69] width 9 height 7
type input "[DATE] 2:02 PM"
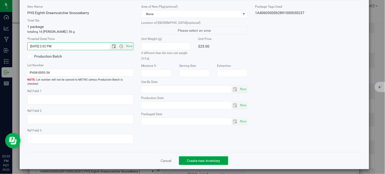
click at [213, 158] on span "Create new inventory" at bounding box center [203, 160] width 33 height 4
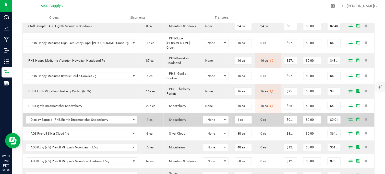
click at [346, 113] on td at bounding box center [359, 120] width 31 height 14
click at [349, 117] on icon at bounding box center [351, 118] width 4 height 3
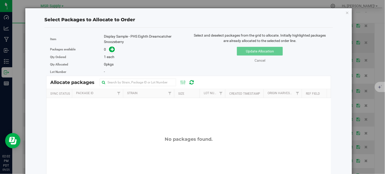
drag, startPoint x: 342, startPoint y: 13, endPoint x: 325, endPoint y: 36, distance: 28.9
click at [346, 13] on icon "button" at bounding box center [348, 12] width 4 height 6
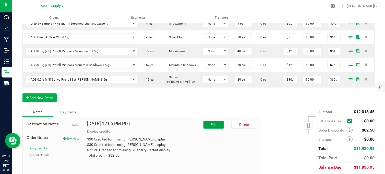
click at [213, 122] on span "Edit" at bounding box center [214, 124] width 6 height 4
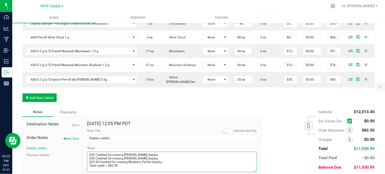
drag, startPoint x: 127, startPoint y: 145, endPoint x: 86, endPoint y: 144, distance: 41.1
click at [86, 144] on div "[DATE] 12:05 PM PDT Internal Use Only Note Title Display credits * Note Submit …" at bounding box center [172, 152] width 178 height 70
click at [164, 151] on textarea "* Note" at bounding box center [172, 161] width 170 height 20
paste textarea "$22.50 Credited for missing"
click at [122, 152] on textarea "* Note" at bounding box center [172, 161] width 170 height 20
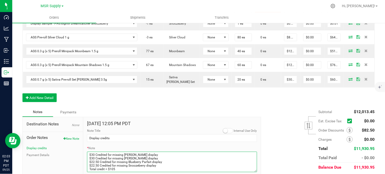
type textarea "$30 Credited for missing [PERSON_NAME] display $30 Credited for missing [PERSON…"
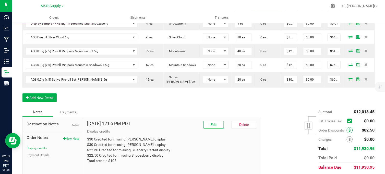
click at [349, 128] on icon at bounding box center [350, 130] width 2 height 4
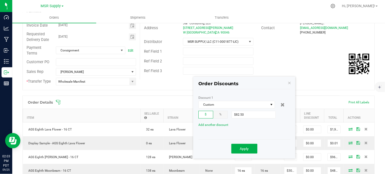
scroll to position [101, 0]
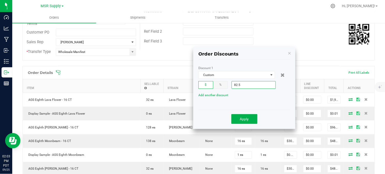
click at [243, 84] on input "82.5" at bounding box center [254, 84] width 44 height 7
type input "$105.00"
click at [243, 119] on span "Apply" at bounding box center [244, 119] width 9 height 4
click at [157, 51] on div "Order # 00009494 Status Partially Allocated Order Date [DATE] 11:19 AM PDT Paym…" at bounding box center [199, 5] width 352 height 109
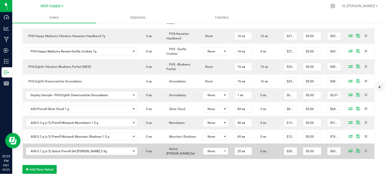
scroll to position [412, 0]
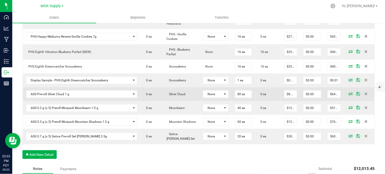
drag, startPoint x: 361, startPoint y: 65, endPoint x: 350, endPoint y: 73, distance: 14.2
click at [364, 78] on icon at bounding box center [365, 79] width 3 height 3
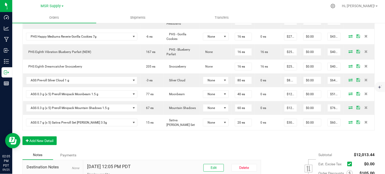
click at [200, 5] on div at bounding box center [209, 6] width 236 height 10
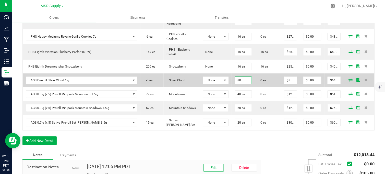
click at [235, 77] on input "80" at bounding box center [243, 80] width 17 height 7
type input "60 ea"
type input "$480.00"
click at [349, 78] on icon at bounding box center [351, 79] width 4 height 3
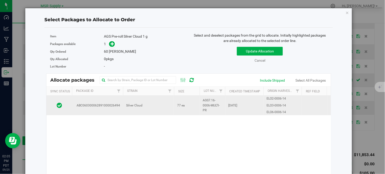
click at [168, 104] on td "Silver Cloud" at bounding box center [148, 104] width 51 height 19
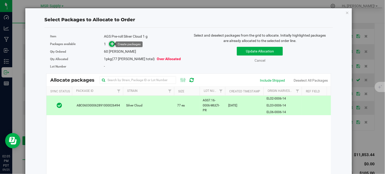
click at [111, 43] on icon at bounding box center [112, 44] width 4 height 4
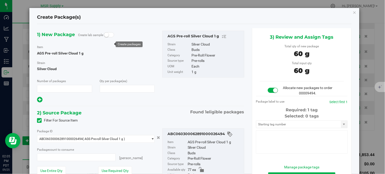
type input "1"
type input "60"
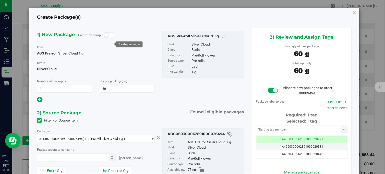
type input "60 ea"
click at [270, 129] on input "text" at bounding box center [298, 129] width 85 height 7
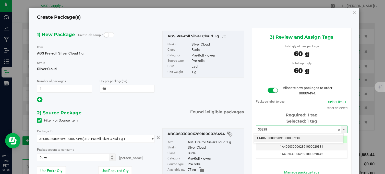
click at [280, 136] on li "1A4060300062891000030238" at bounding box center [299, 138] width 90 height 8
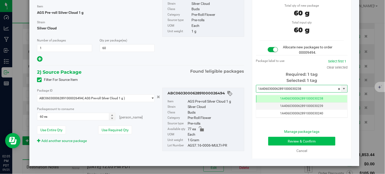
type input "1A4060300062891000030238"
click at [284, 141] on button "Review & Confirm" at bounding box center [301, 141] width 67 height 9
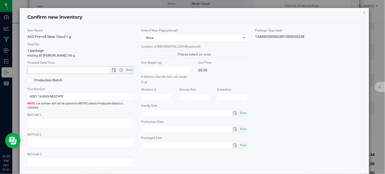
click at [128, 71] on span "Now" at bounding box center [129, 69] width 9 height 7
type input "[DATE] 2:05 PM"
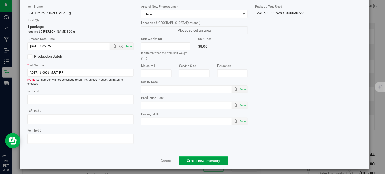
click at [197, 158] on span "Create new inventory" at bounding box center [203, 160] width 33 height 4
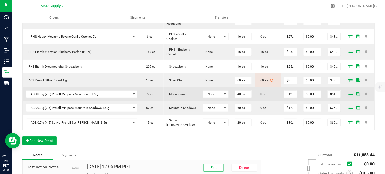
click at [349, 92] on icon at bounding box center [351, 93] width 4 height 3
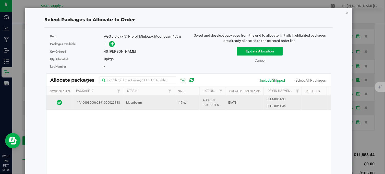
click at [151, 105] on td "Moonbeam" at bounding box center [148, 102] width 51 height 14
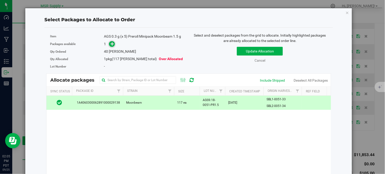
click at [111, 44] on icon at bounding box center [112, 44] width 4 height 4
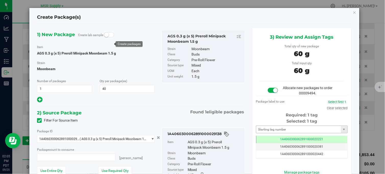
type input "40 ea"
click at [277, 129] on input "text" at bounding box center [298, 129] width 85 height 7
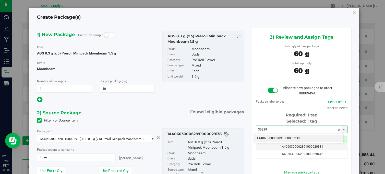
click at [279, 137] on li "1A4060300062891000030239" at bounding box center [299, 138] width 90 height 8
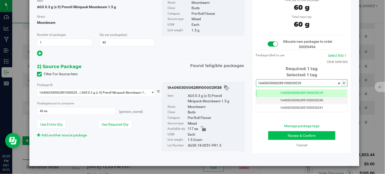
type input "1A4060300062891000030239"
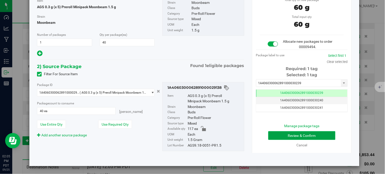
click at [286, 135] on button "Review & Confirm" at bounding box center [301, 135] width 67 height 9
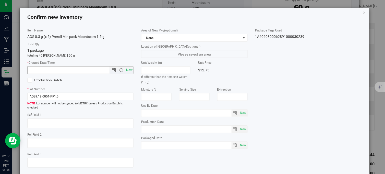
drag, startPoint x: 126, startPoint y: 70, endPoint x: 134, endPoint y: 73, distance: 8.8
click at [127, 70] on span "Now" at bounding box center [129, 69] width 9 height 7
type input "[DATE] 2:06 PM"
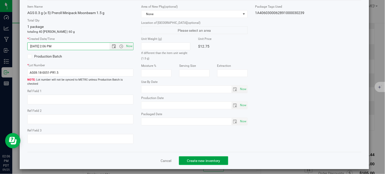
click at [196, 158] on span "Create new inventory" at bounding box center [203, 160] width 33 height 4
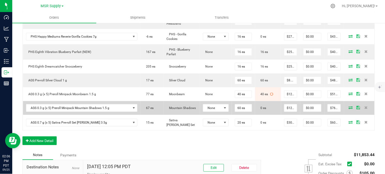
click at [349, 106] on icon at bounding box center [351, 107] width 4 height 3
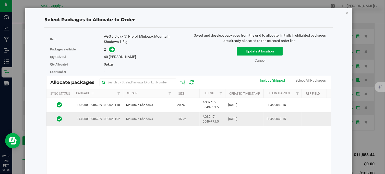
click at [164, 118] on td "Mountain Shadows" at bounding box center [148, 119] width 51 height 14
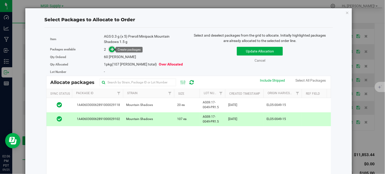
click at [113, 51] on icon at bounding box center [112, 49] width 4 height 4
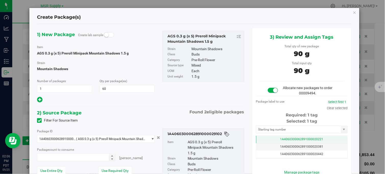
type input "60 ea"
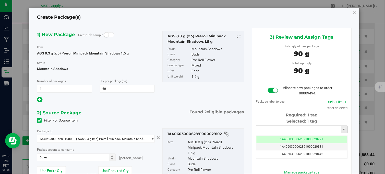
click at [262, 128] on input "text" at bounding box center [298, 129] width 85 height 7
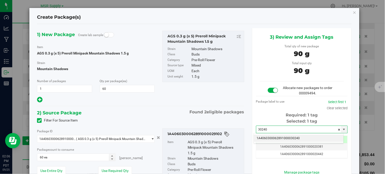
click at [272, 137] on li "1A4060300062891000030240" at bounding box center [299, 138] width 90 height 8
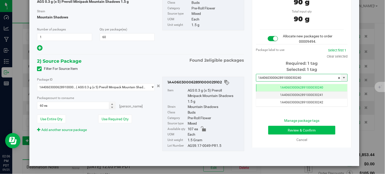
type input "1A4060300062891000030240"
click at [281, 128] on button "Review & Confirm" at bounding box center [301, 130] width 67 height 9
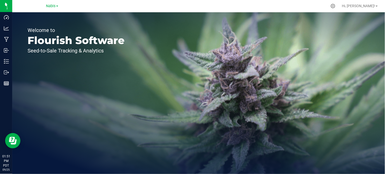
drag, startPoint x: 52, startPoint y: 5, endPoint x: 53, endPoint y: 9, distance: 4.0
click at [52, 5] on span "Nabis" at bounding box center [50, 6] width 9 height 4
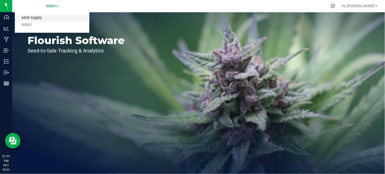
click at [36, 17] on link "MSR Supply" at bounding box center [52, 18] width 75 height 7
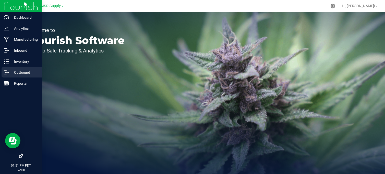
drag, startPoint x: 7, startPoint y: 72, endPoint x: 17, endPoint y: 73, distance: 9.5
click at [8, 72] on icon at bounding box center [6, 72] width 5 height 5
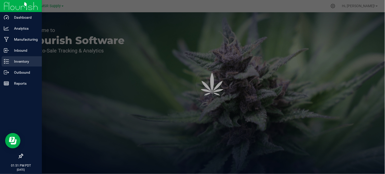
drag, startPoint x: 19, startPoint y: 60, endPoint x: 23, endPoint y: 65, distance: 6.5
click at [19, 60] on p "Inventory" at bounding box center [24, 61] width 31 height 6
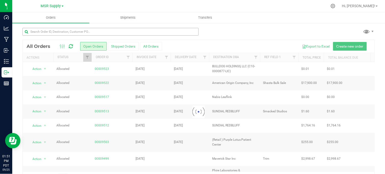
drag, startPoint x: 20, startPoint y: 60, endPoint x: 65, endPoint y: 31, distance: 53.9
click at [0, 0] on p "Inventory" at bounding box center [0, 0] width 0 height 0
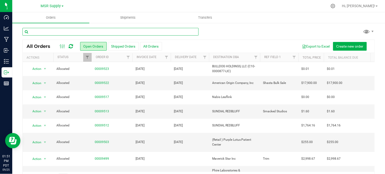
click at [65, 31] on input "text" at bounding box center [110, 32] width 176 height 8
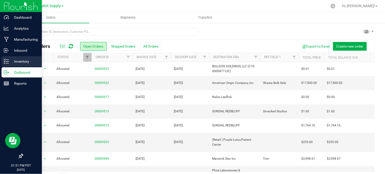
click at [6, 62] on icon at bounding box center [6, 61] width 5 height 5
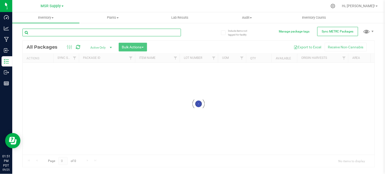
click at [64, 32] on div "Inventory All packages All inventory Waste log Create inventory Plants All plan…" at bounding box center [198, 92] width 373 height 161
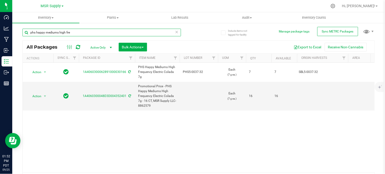
drag, startPoint x: 77, startPoint y: 33, endPoint x: 58, endPoint y: 42, distance: 20.9
click at [58, 42] on div "phs happy mediums high fre All Packages Active Only Active Only Lab Samples Loc…" at bounding box center [198, 104] width 352 height 161
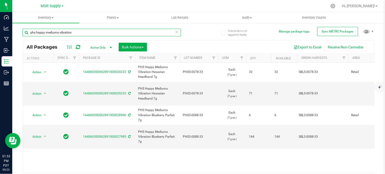
drag, startPoint x: 58, startPoint y: 31, endPoint x: 36, endPoint y: 42, distance: 24.2
click at [36, 42] on div "phs happy mediums vibration All Packages Active Only Active Only Lab Samples Lo…" at bounding box center [198, 104] width 352 height 161
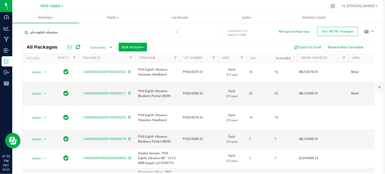
click at [280, 59] on link "Available" at bounding box center [283, 58] width 15 height 4
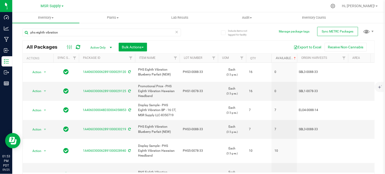
click at [281, 58] on link "Available" at bounding box center [286, 58] width 21 height 4
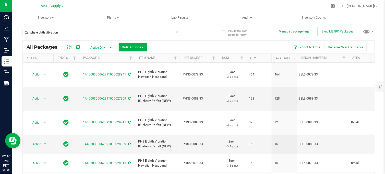
click at [238, 4] on div at bounding box center [209, 6] width 236 height 10
click at [191, 32] on div "phs eighth vibration" at bounding box center [110, 32] width 176 height 16
drag, startPoint x: 61, startPoint y: 30, endPoint x: 28, endPoint y: 40, distance: 34.5
click at [29, 40] on div "phs eighth vibration" at bounding box center [101, 35] width 158 height 12
type input "staff sample - sms"
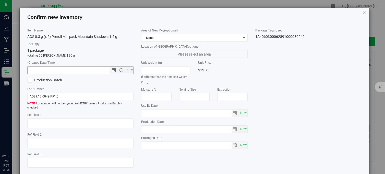
click at [128, 71] on span "Now" at bounding box center [129, 69] width 9 height 7
type input "[DATE] 2:06 PM"
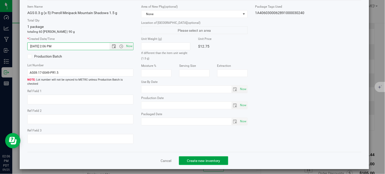
click at [190, 158] on span "Create new inventory" at bounding box center [203, 160] width 33 height 4
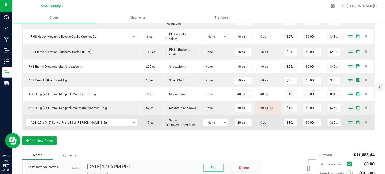
click at [349, 120] on icon at bounding box center [351, 121] width 4 height 3
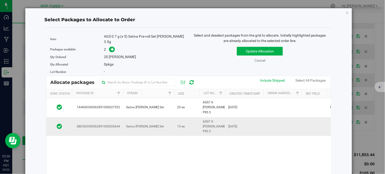
drag, startPoint x: 167, startPoint y: 103, endPoint x: 162, endPoint y: 123, distance: 20.9
click at [167, 105] on td "Sativa [PERSON_NAME] Set" at bounding box center [148, 107] width 51 height 19
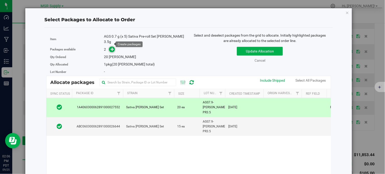
click at [112, 47] on icon at bounding box center [112, 49] width 4 height 4
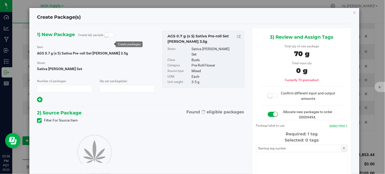
type input "1"
type input "20"
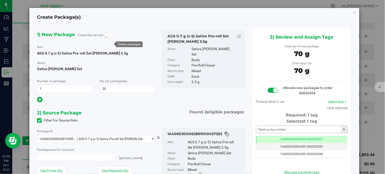
type input "20 ea"
click at [267, 131] on input "text" at bounding box center [298, 129] width 85 height 7
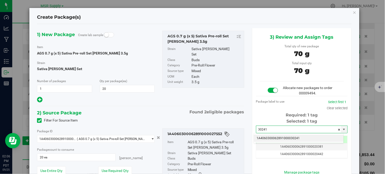
drag, startPoint x: 275, startPoint y: 139, endPoint x: 266, endPoint y: 104, distance: 35.7
click at [274, 138] on li "1A4060300062891000030241" at bounding box center [299, 138] width 90 height 8
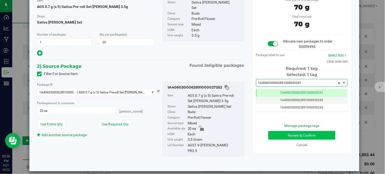
type input "1A4060300062891000030241"
click at [274, 135] on button "Review & Confirm" at bounding box center [301, 135] width 67 height 9
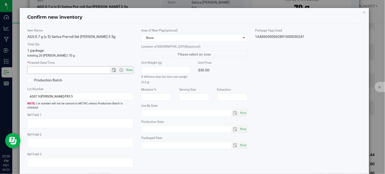
click at [127, 68] on span "Now" at bounding box center [129, 69] width 9 height 7
type input "[DATE] 2:06 PM"
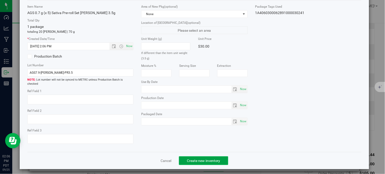
click at [197, 158] on span "Create new inventory" at bounding box center [203, 160] width 33 height 4
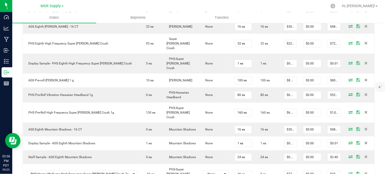
click at [175, 5] on div at bounding box center [209, 6] width 236 height 10
click at [197, 6] on div at bounding box center [209, 6] width 236 height 10
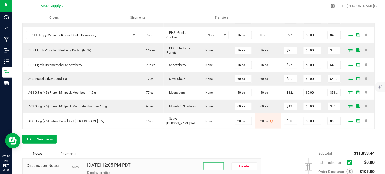
scroll to position [441, 0]
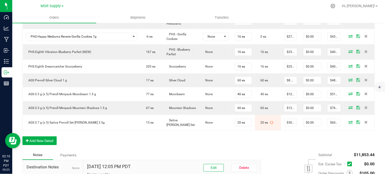
scroll to position [384, 0]
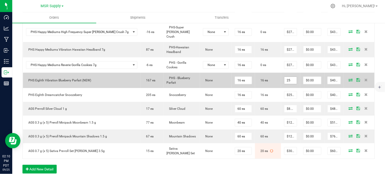
click at [284, 77] on input "25" at bounding box center [290, 80] width 13 height 7
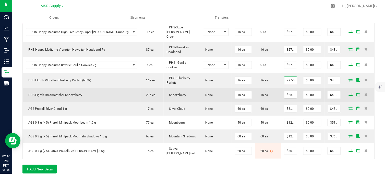
type input "$22.50000"
type input "$360.00"
click at [284, 91] on input "25" at bounding box center [290, 94] width 13 height 7
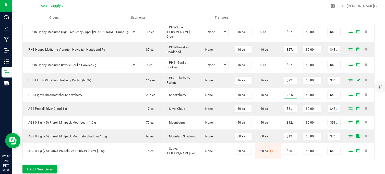
type input "$22.50000"
type input "$360.00"
click at [51, 164] on button "Add New Detail" at bounding box center [39, 168] width 34 height 9
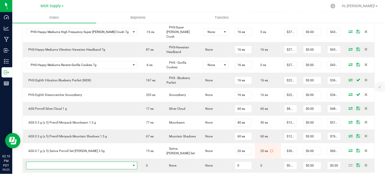
click at [68, 162] on span "NO DATA FOUND" at bounding box center [78, 165] width 105 height 7
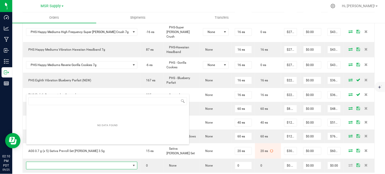
scroll to position [8, 94]
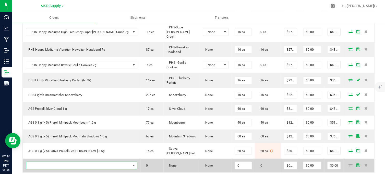
click at [99, 162] on span "NO DATA FOUND" at bounding box center [78, 165] width 105 height 7
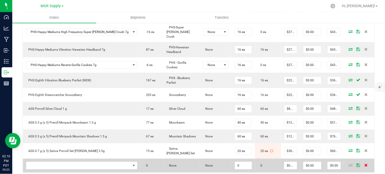
click at [362, 163] on span at bounding box center [366, 164] width 8 height 3
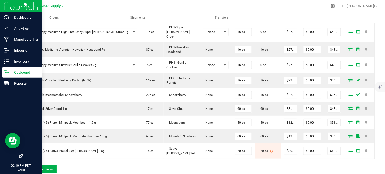
click at [8, 73] on icon at bounding box center [6, 72] width 5 height 5
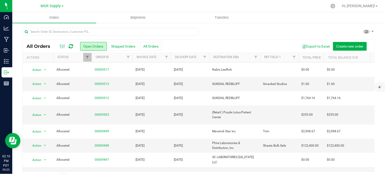
scroll to position [8, 0]
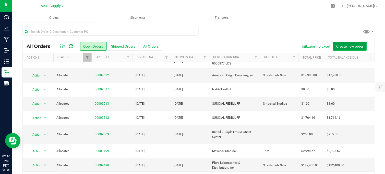
click at [339, 49] on button "Create new order" at bounding box center [350, 46] width 34 height 9
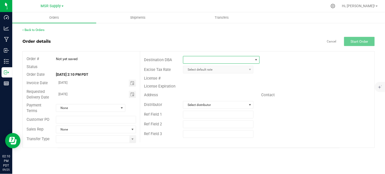
click at [223, 60] on span at bounding box center [217, 59] width 69 height 7
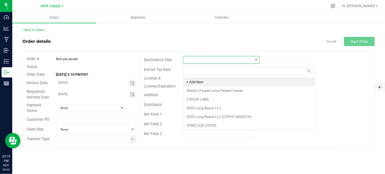
scroll to position [8, 76]
type input "erba"
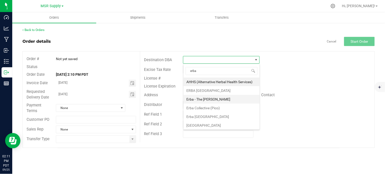
click at [211, 100] on li "Erba - The [PERSON_NAME]" at bounding box center [221, 99] width 76 height 9
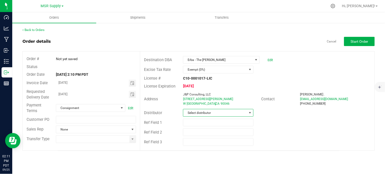
click at [201, 115] on span "Select distributor" at bounding box center [215, 112] width 64 height 7
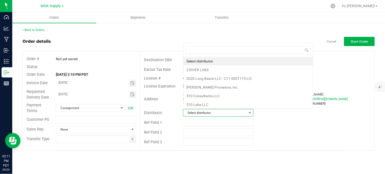
scroll to position [8, 69]
type input "msr"
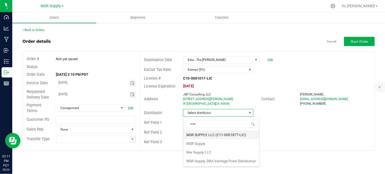
click at [215, 134] on li "MSR SUPPLY, LLC (C11-0001877-LIC)" at bounding box center [221, 134] width 76 height 9
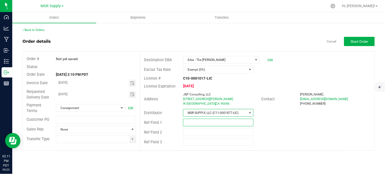
click at [193, 121] on input "text" at bounding box center [218, 122] width 70 height 8
type input "Smacked Studios"
click at [132, 83] on span "Toggle calendar" at bounding box center [132, 83] width 4 height 4
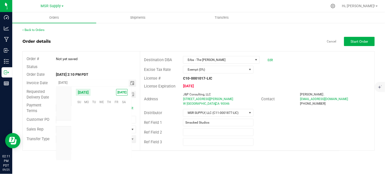
scroll to position [82758, 0]
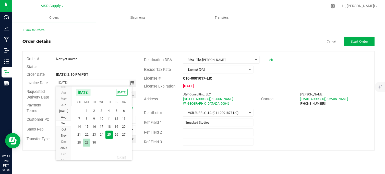
click at [86, 142] on span "29" at bounding box center [86, 142] width 7 height 8
type input "[DATE]"
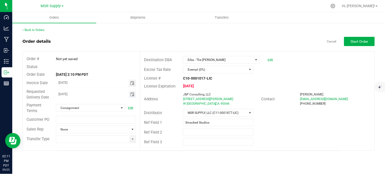
click at [133, 94] on span "Toggle calendar" at bounding box center [132, 94] width 4 height 4
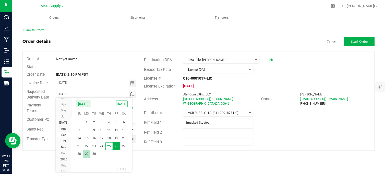
click at [85, 154] on span "29" at bounding box center [86, 154] width 7 height 8
type input "[DATE]"
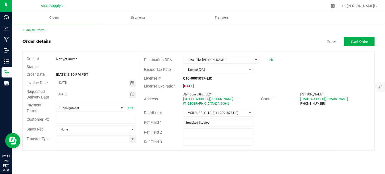
drag, startPoint x: 97, startPoint y: 60, endPoint x: 100, endPoint y: 63, distance: 4.9
click at [98, 62] on div "Order # Not yet saved" at bounding box center [81, 59] width 117 height 8
drag, startPoint x: 133, startPoint y: 130, endPoint x: 107, endPoint y: 137, distance: 26.6
click at [133, 131] on span at bounding box center [133, 129] width 4 height 4
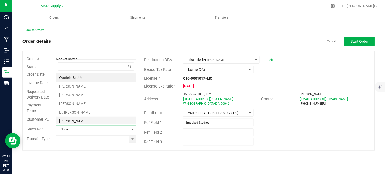
scroll to position [8, 79]
click at [75, 96] on li "[PERSON_NAME]" at bounding box center [96, 94] width 80 height 9
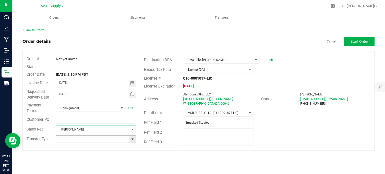
click at [132, 138] on span at bounding box center [133, 139] width 4 height 4
click at [94, 130] on li "Wholesale Manifest" at bounding box center [96, 129] width 80 height 9
type input "Wholesale Manifest"
drag, startPoint x: 360, startPoint y: 43, endPoint x: 346, endPoint y: 53, distance: 16.7
click at [358, 44] on button "Start Order" at bounding box center [359, 41] width 31 height 9
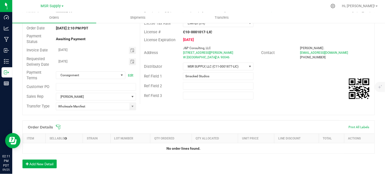
scroll to position [113, 0]
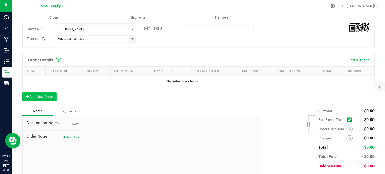
drag, startPoint x: 31, startPoint y: 91, endPoint x: 33, endPoint y: 94, distance: 3.3
click at [32, 93] on div "Order Details Print All Labels Item Sellable Strain Lot Number Qty Ordered Qty …" at bounding box center [198, 79] width 352 height 53
drag, startPoint x: 35, startPoint y: 96, endPoint x: 38, endPoint y: 98, distance: 3.3
click at [35, 96] on button "Add New Detail" at bounding box center [39, 96] width 34 height 9
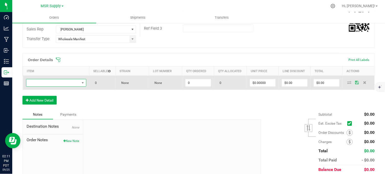
click at [52, 83] on span "NO DATA FOUND" at bounding box center [52, 82] width 53 height 7
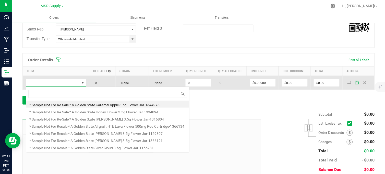
scroll to position [8, 59]
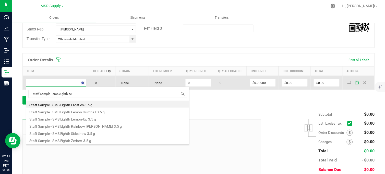
type input "staff sample - sms eighth zer"
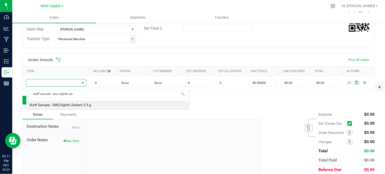
drag, startPoint x: 81, startPoint y: 105, endPoint x: 103, endPoint y: 100, distance: 23.0
click at [81, 105] on li "Staff Sample - SMS Eighth Zerbert 3.5 g" at bounding box center [107, 103] width 163 height 7
type input "0 ea"
type input "$0.10000"
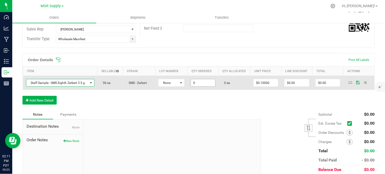
click at [195, 82] on input "0" at bounding box center [203, 82] width 24 height 7
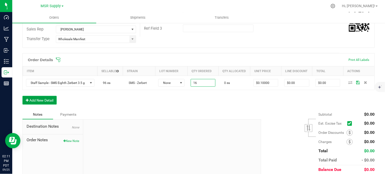
type input "16 ea"
type input "$1.60"
click at [47, 100] on button "Add New Detail" at bounding box center [39, 100] width 34 height 9
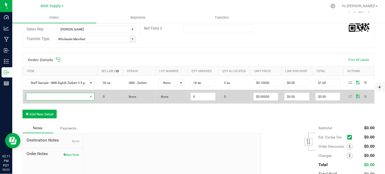
click at [54, 98] on span "NO DATA FOUND" at bounding box center [56, 96] width 61 height 7
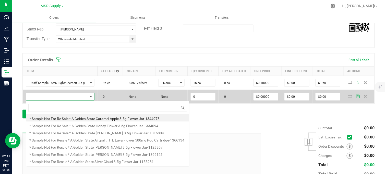
scroll to position [8, 59]
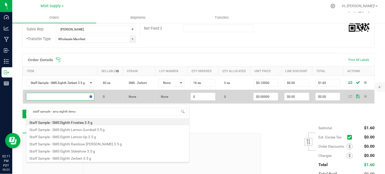
type input "staff sample - sms eighth lemon"
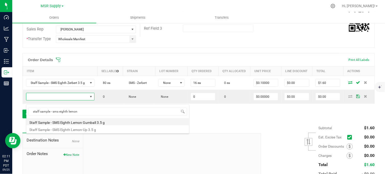
click at [82, 122] on li "Staff Sample - SMS Eighth Lemon Gumball 3.5 g" at bounding box center [107, 121] width 163 height 7
type input "0 ea"
type input "$0.10000"
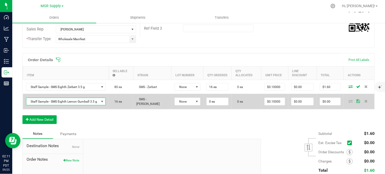
click at [203, 104] on td "0 ea" at bounding box center [217, 101] width 28 height 15
click at [212, 105] on input "0" at bounding box center [218, 101] width 22 height 7
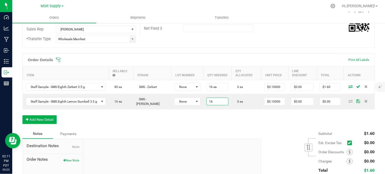
type input "16 ea"
type input "$1.60"
drag, startPoint x: 251, startPoint y: 128, endPoint x: 255, endPoint y: 125, distance: 4.8
click at [251, 127] on div "Order Details Print All Labels Item Sellable Strain Lot Number Qty Ordered Qty …" at bounding box center [198, 91] width 352 height 76
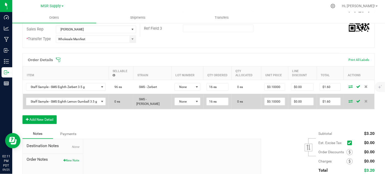
click at [349, 102] on icon at bounding box center [351, 100] width 4 height 3
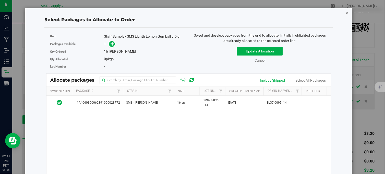
click at [346, 12] on icon "button" at bounding box center [348, 12] width 4 height 6
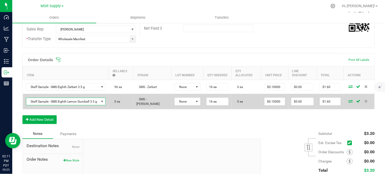
click at [72, 105] on span "Staff Sample - SMS Eighth Lemon Gumball 3.5 g" at bounding box center [62, 101] width 73 height 7
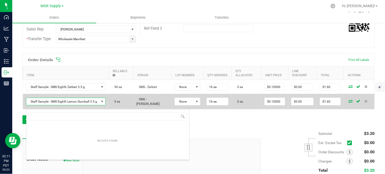
scroll to position [8, 79]
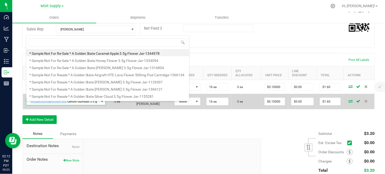
drag, startPoint x: 66, startPoint y: 105, endPoint x: 26, endPoint y: 104, distance: 40.3
click at [26, 103] on span "Staff Sample - SMS Eighth Lemon Gumball 3.5 g" at bounding box center [62, 101] width 73 height 7
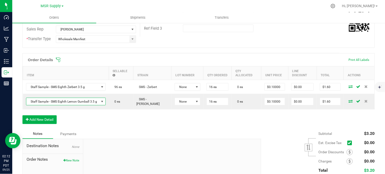
drag, startPoint x: 26, startPoint y: 104, endPoint x: 68, endPoint y: 115, distance: 43.6
click at [69, 116] on div "Order Details Print All Labels Item Sellable Strain Lot Number Qty Ordered Qty …" at bounding box center [198, 91] width 352 height 76
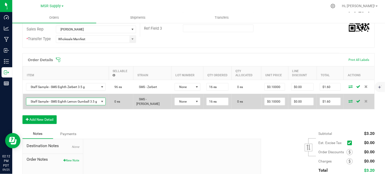
click at [63, 103] on span "Staff Sample - SMS Eighth Lemon Gumball 3.5 g" at bounding box center [62, 101] width 73 height 7
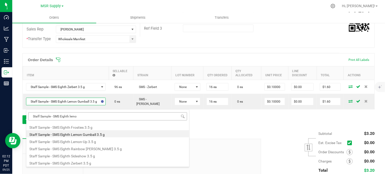
type input "Staff Sample - SMS Eighth lemon"
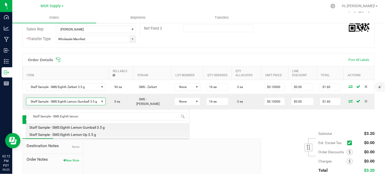
click at [98, 134] on li "Staff Sample - SMS Eighth Lemon-Up 3.5 g" at bounding box center [107, 133] width 163 height 7
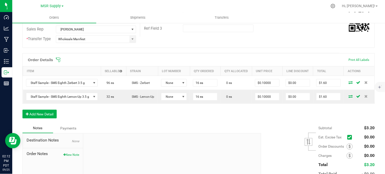
drag, startPoint x: 162, startPoint y: 124, endPoint x: 323, endPoint y: 115, distance: 160.5
click at [163, 123] on div "Order Details Print All Labels Item Sellable Strain Lot Number Qty Ordered Qty …" at bounding box center [198, 88] width 352 height 70
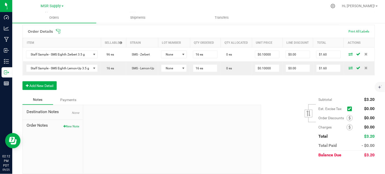
drag, startPoint x: 172, startPoint y: 143, endPoint x: 175, endPoint y: 144, distance: 3.7
click at [172, 143] on div at bounding box center [172, 139] width 178 height 68
click at [70, 129] on button "New Note" at bounding box center [71, 126] width 16 height 5
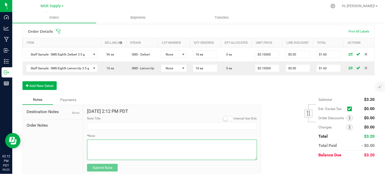
click at [115, 160] on textarea "* Note" at bounding box center [172, 149] width 170 height 20
paste textarea "Domestic Wire and ACH Instructions Beneficiary Name: MSR Supply LLC Beneficiary…"
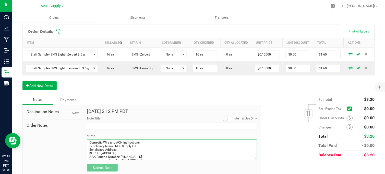
scroll to position [43, 0]
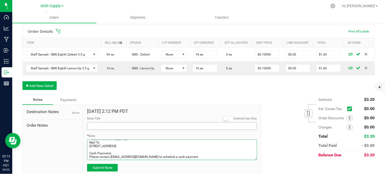
type textarea "Domestic Wire and ACH Instructions Beneficiary Name: MSR Supply LLC Beneficiary…"
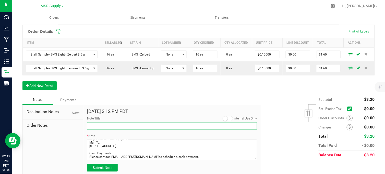
click at [108, 130] on input "Note Title" at bounding box center [172, 126] width 170 height 8
type input "Payment Details"
click at [106, 171] on form "Sep 25, 2025 2:12 PM PDT Internal Use Only Note Title Payment Details * Note Su…" at bounding box center [172, 140] width 170 height 63
drag, startPoint x: 136, startPoint y: 95, endPoint x: 132, endPoint y: 106, distance: 11.6
click at [136, 95] on div "Order Details Print All Labels Item Sellable Strain Lot Number Qty Ordered Qty …" at bounding box center [198, 60] width 352 height 70
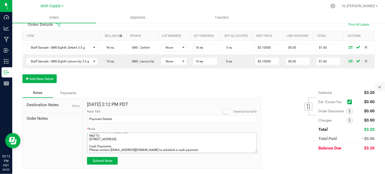
scroll to position [157, 0]
click at [102, 161] on span "Submit Note" at bounding box center [103, 160] width 20 height 4
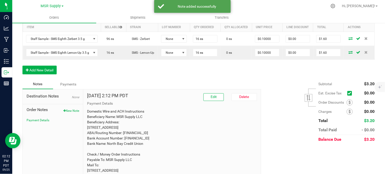
click at [139, 89] on div "Notes Payments" at bounding box center [139, 84] width 235 height 10
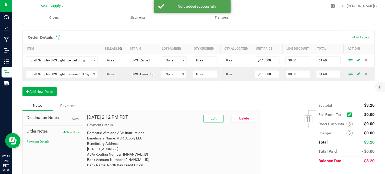
scroll to position [72, 0]
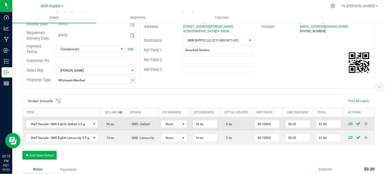
click at [349, 125] on icon at bounding box center [351, 123] width 4 height 3
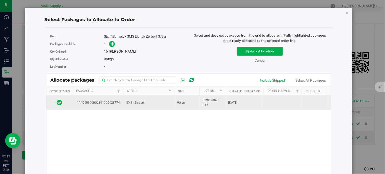
click at [168, 101] on td "SMS - Zerbert" at bounding box center [148, 102] width 51 height 14
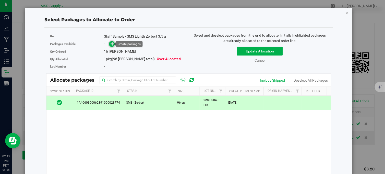
click at [109, 45] on span at bounding box center [112, 44] width 6 height 6
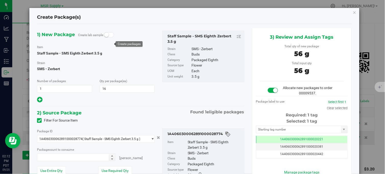
type input "16 ea"
click at [295, 131] on input "text" at bounding box center [298, 129] width 85 height 7
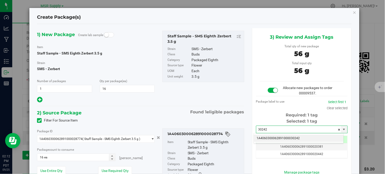
click at [292, 135] on li "1A4060300062891000030242" at bounding box center [299, 138] width 90 height 8
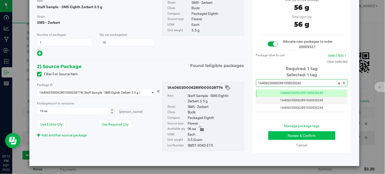
type input "1A4060300062891000030242"
click at [300, 133] on button "Review & Confirm" at bounding box center [301, 135] width 67 height 9
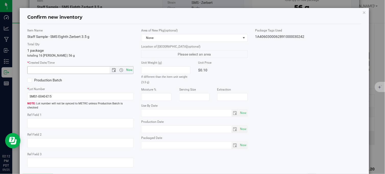
click at [127, 71] on span "Now" at bounding box center [129, 69] width 9 height 7
type input "9/25/2025 2:12 PM"
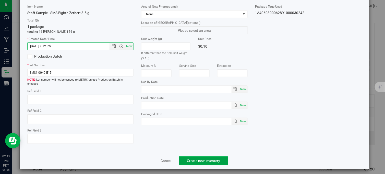
click at [203, 159] on span "Create new inventory" at bounding box center [203, 160] width 33 height 4
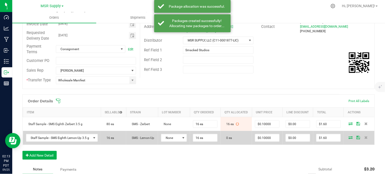
click at [349, 139] on icon at bounding box center [351, 136] width 4 height 3
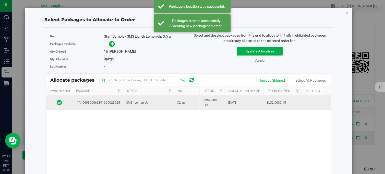
click at [176, 103] on td "32 ea" at bounding box center [187, 102] width 26 height 14
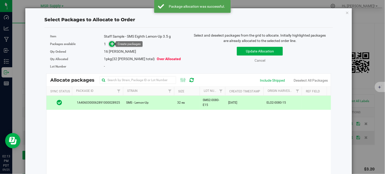
click at [110, 44] on icon at bounding box center [112, 44] width 4 height 4
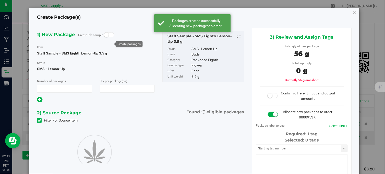
type input "1"
type input "16"
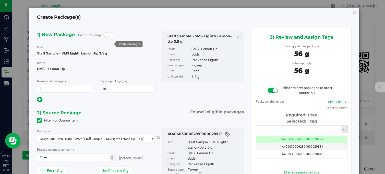
click at [275, 128] on input "text" at bounding box center [298, 129] width 85 height 7
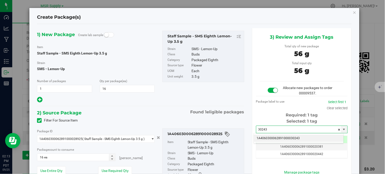
click at [307, 137] on li "1A4060300062891000030243" at bounding box center [299, 138] width 90 height 8
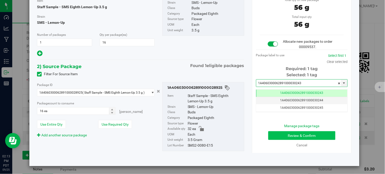
type input "1A4060300062891000030243"
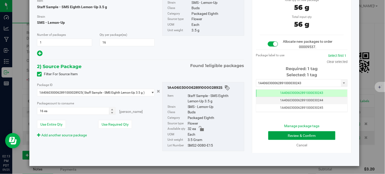
click at [296, 137] on button "Review & Confirm" at bounding box center [301, 135] width 67 height 9
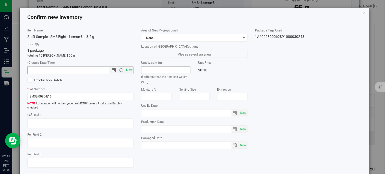
drag, startPoint x: 129, startPoint y: 68, endPoint x: 147, endPoint y: 71, distance: 18.3
click at [129, 68] on span "Now" at bounding box center [129, 69] width 9 height 7
type input "9/25/2025 2:13 PM"
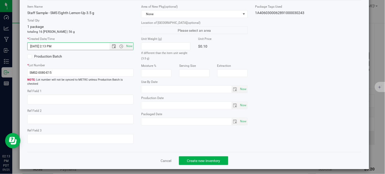
click at [202, 152] on div "Cancel Create new inventory" at bounding box center [194, 160] width 334 height 17
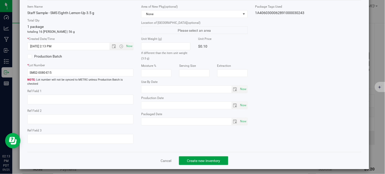
drag, startPoint x: 203, startPoint y: 156, endPoint x: 204, endPoint y: 148, distance: 7.5
click at [204, 158] on span "Create new inventory" at bounding box center [203, 160] width 33 height 4
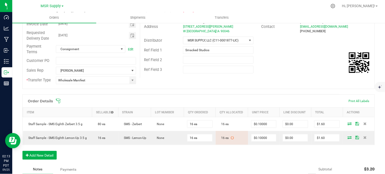
click at [202, 85] on div "Order # 00009537 Status Allocated Order Date Sep 25, 2025 2:10 PM PDT Payment S…" at bounding box center [199, 33] width 352 height 109
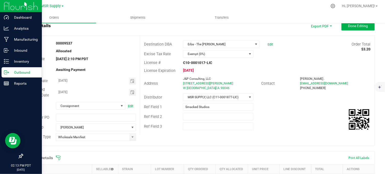
click at [7, 71] on icon at bounding box center [6, 72] width 5 height 5
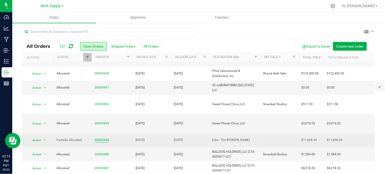
click at [107, 137] on link "00009494" at bounding box center [102, 139] width 14 height 5
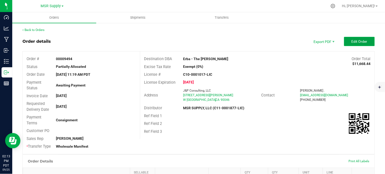
click at [351, 42] on span "Edit Order" at bounding box center [359, 41] width 16 height 4
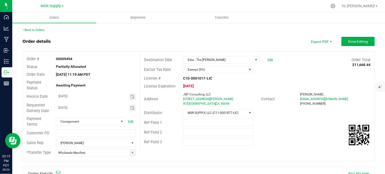
click at [172, 37] on div "Order details Export PDF Done Editing" at bounding box center [198, 41] width 352 height 9
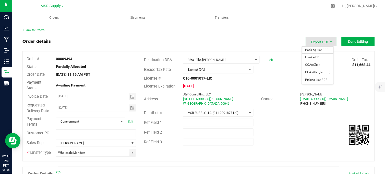
drag, startPoint x: 318, startPoint y: 49, endPoint x: 309, endPoint y: 56, distance: 10.9
click at [318, 49] on span "Packing List PDF" at bounding box center [318, 49] width 32 height 7
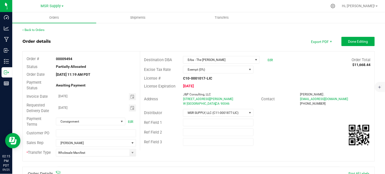
drag, startPoint x: 130, startPoint y: 37, endPoint x: 143, endPoint y: 40, distance: 13.5
click at [132, 37] on div "Order details Export PDF Done Editing" at bounding box center [198, 41] width 352 height 9
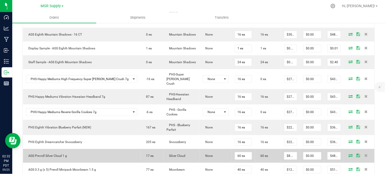
scroll to position [396, 0]
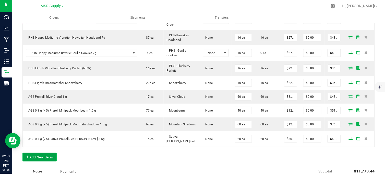
click at [41, 152] on button "Add New Detail" at bounding box center [39, 156] width 34 height 9
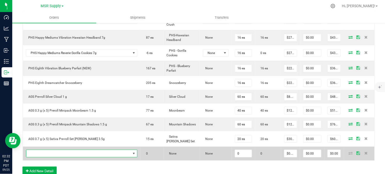
click at [57, 150] on span "NO DATA FOUND" at bounding box center [78, 153] width 105 height 7
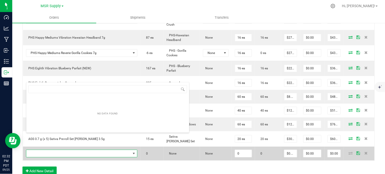
scroll to position [8, 94]
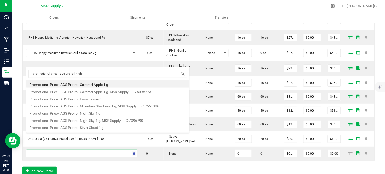
type input "promotional price - ags pre-roll night"
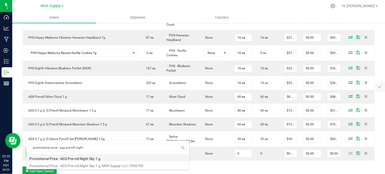
click at [93, 159] on li "Promotional Price - AGS Pre-roll Night Sky 1 g" at bounding box center [107, 157] width 163 height 7
type input "0 ea"
type input "$0.01000"
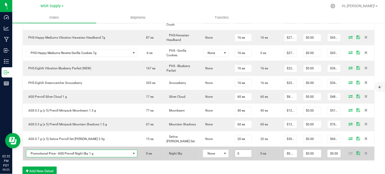
click at [235, 150] on input "0" at bounding box center [243, 153] width 17 height 7
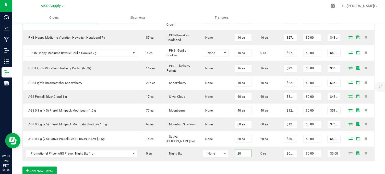
type input "20 ea"
type input "$0.20"
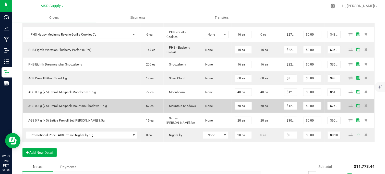
scroll to position [424, 0]
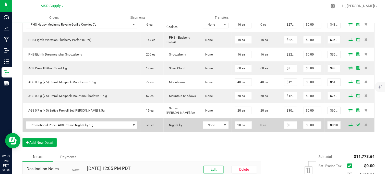
drag, startPoint x: 158, startPoint y: 128, endPoint x: 169, endPoint y: 112, distance: 19.2
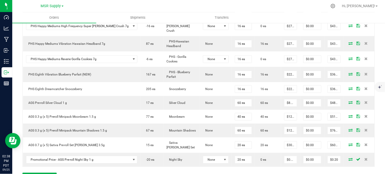
scroll to position [469, 0]
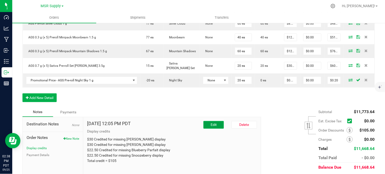
click at [204, 121] on button "Edit" at bounding box center [213, 125] width 20 height 8
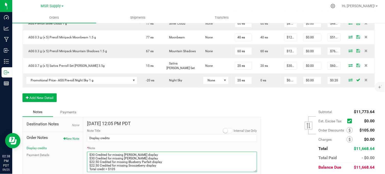
click at [151, 151] on textarea "* Note" at bounding box center [172, 161] width 170 height 20
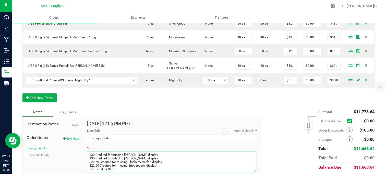
click at [152, 151] on textarea "* Note" at bounding box center [172, 161] width 170 height 20
paste textarea "$27 Credited for missing display"
click at [164, 151] on textarea "* Note" at bounding box center [172, 161] width 170 height 20
click at [94, 151] on textarea "* Note" at bounding box center [172, 161] width 170 height 20
click at [163, 152] on textarea "* Note" at bounding box center [172, 161] width 170 height 20
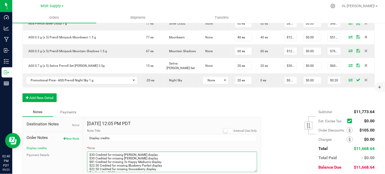
scroll to position [4, 0]
click at [115, 152] on textarea "* Note" at bounding box center [172, 161] width 170 height 20
type textarea "$30 Credited for missing Shasta Bloom display $30 Credited for missing Woods di…"
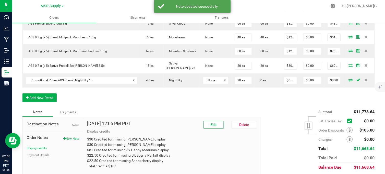
click at [349, 128] on icon at bounding box center [350, 130] width 2 height 4
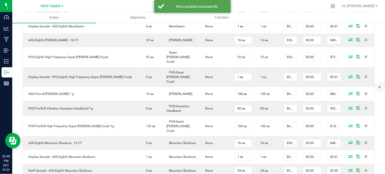
scroll to position [157, 0]
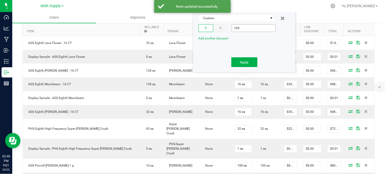
click at [254, 31] on input "105" at bounding box center [254, 27] width 44 height 7
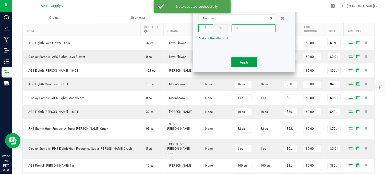
type input "$186.00"
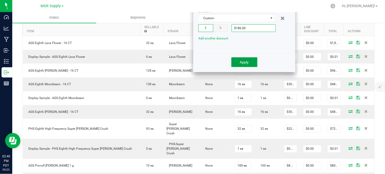
click at [241, 62] on span "Apply" at bounding box center [244, 62] width 9 height 4
click at [126, 3] on div at bounding box center [209, 6] width 236 height 10
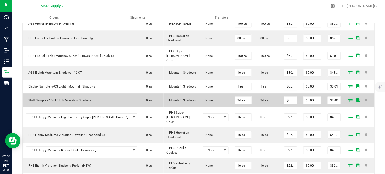
scroll to position [412, 0]
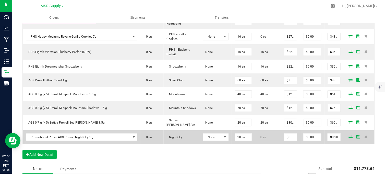
click at [349, 135] on icon at bounding box center [351, 136] width 4 height 3
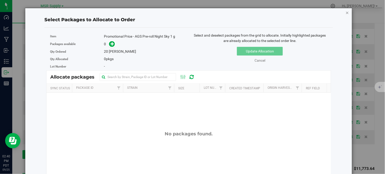
click at [346, 13] on icon "button" at bounding box center [348, 12] width 4 height 6
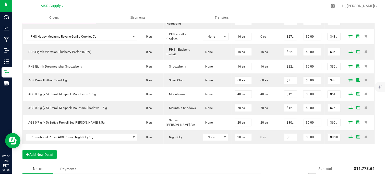
click at [49, 150] on button "Add New Detail" at bounding box center [39, 154] width 34 height 9
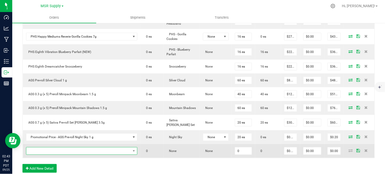
click at [65, 147] on span "NO DATA FOUND" at bounding box center [78, 150] width 105 height 7
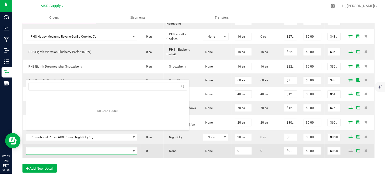
scroll to position [8, 94]
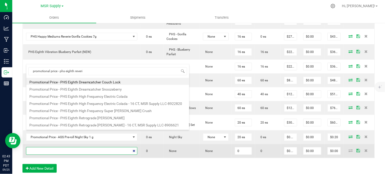
type input "promotional price - phs eighth reverie"
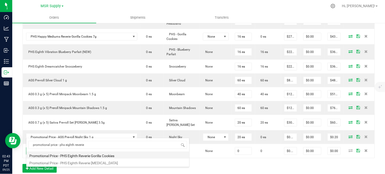
click at [107, 154] on li "Promotional Price - PHS Eighth Reverie Gorilla Cookies" at bounding box center [107, 154] width 163 height 7
type input "0 ea"
type input "$0.01000"
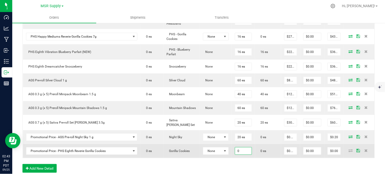
click at [235, 147] on input "0" at bounding box center [243, 150] width 17 height 7
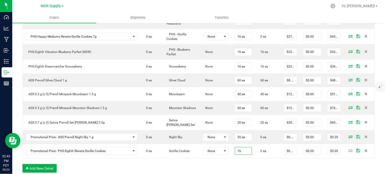
type input "16 ea"
type input "$0.16"
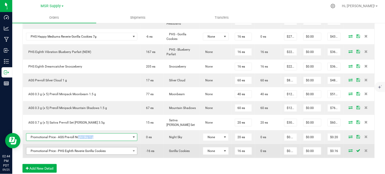
drag, startPoint x: 95, startPoint y: 119, endPoint x: 96, endPoint y: 135, distance: 16.1
click at [81, 133] on span "Promotional Price - AGS Pre-roll Night Sky 1 g" at bounding box center [78, 136] width 105 height 7
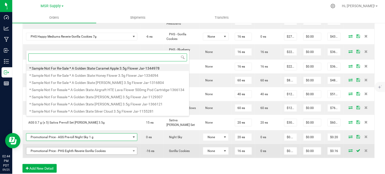
drag, startPoint x: 96, startPoint y: 135, endPoint x: 98, endPoint y: 132, distance: 4.5
click at [32, 147] on span "Promotional Price - PHS Eighth Reverie Gorilla Cookies" at bounding box center [78, 150] width 105 height 7
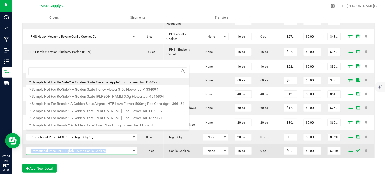
copy span "Promotional Price - PHS Eighth Reverie Gorilla Cookies"
drag, startPoint x: 101, startPoint y: 133, endPoint x: 31, endPoint y: 134, distance: 69.9
click at [31, 147] on span "Promotional Price - PHS Eighth Reverie Gorilla Cookies" at bounding box center [78, 150] width 105 height 7
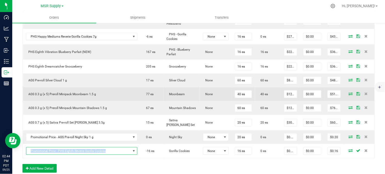
drag, startPoint x: 32, startPoint y: 134, endPoint x: 174, endPoint y: 72, distance: 155.4
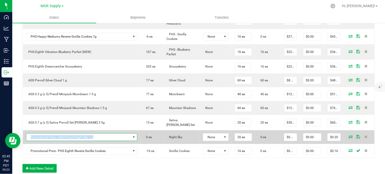
copy span "Promotional Price - AGS Pre-roll Night Sky 1 g"
drag, startPoint x: 93, startPoint y: 119, endPoint x: 36, endPoint y: 119, distance: 56.9
click at [31, 133] on span "Promotional Price - AGS Pre-roll Night Sky 1 g" at bounding box center [78, 136] width 105 height 7
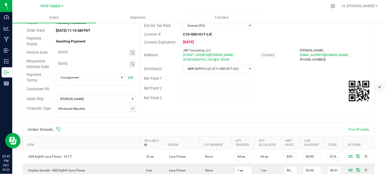
scroll to position [0, 0]
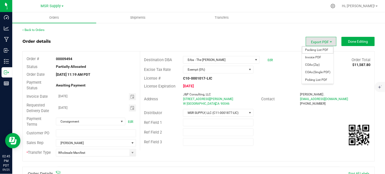
drag, startPoint x: 315, startPoint y: 49, endPoint x: 300, endPoint y: 75, distance: 30.0
click at [315, 49] on span "Packing List PDF" at bounding box center [318, 49] width 32 height 7
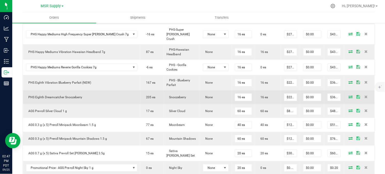
scroll to position [453, 0]
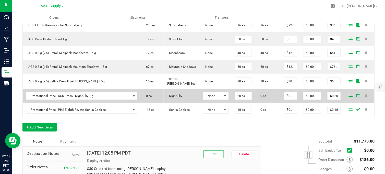
click at [349, 94] on icon at bounding box center [351, 95] width 4 height 3
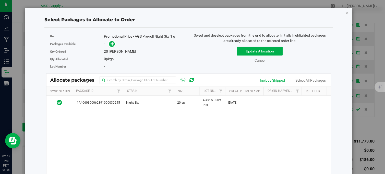
drag, startPoint x: 177, startPoint y: 102, endPoint x: 212, endPoint y: 86, distance: 38.3
click at [180, 100] on span "20 ea" at bounding box center [181, 102] width 8 height 5
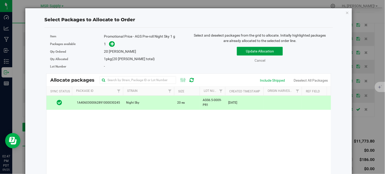
click at [258, 51] on button "Update Allocation" at bounding box center [260, 51] width 46 height 9
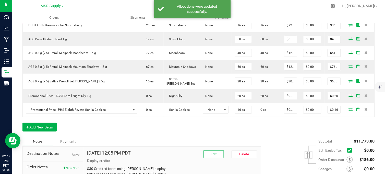
click at [349, 107] on icon at bounding box center [351, 108] width 4 height 3
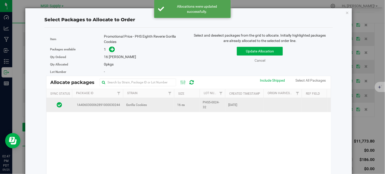
click at [166, 101] on td "Gorilla Cookies" at bounding box center [148, 105] width 51 height 14
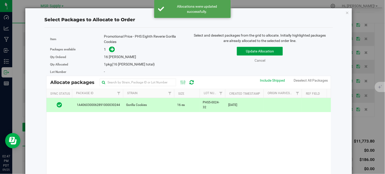
click at [278, 50] on button "Update Allocation" at bounding box center [260, 51] width 46 height 9
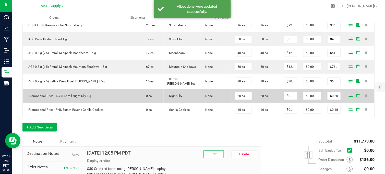
click at [349, 94] on icon at bounding box center [351, 95] width 4 height 3
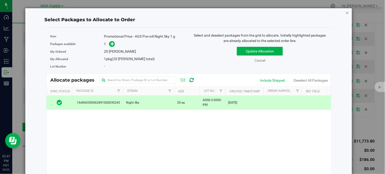
click at [346, 11] on icon "button" at bounding box center [348, 12] width 4 height 6
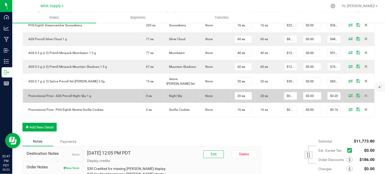
click at [349, 94] on icon at bounding box center [351, 95] width 4 height 3
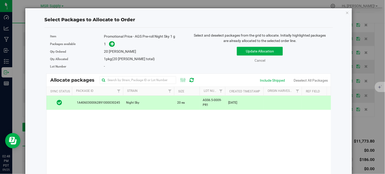
click at [346, 12] on icon "button" at bounding box center [348, 12] width 4 height 6
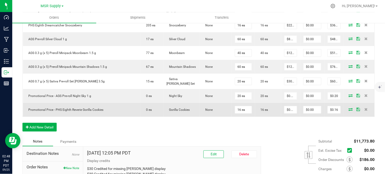
click at [349, 107] on icon at bounding box center [351, 108] width 4 height 3
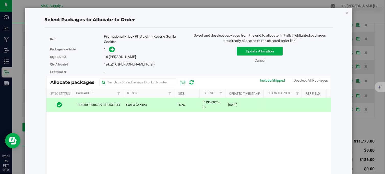
click at [341, 12] on div "Select Packages to Allocate to Order Item Promotional Price - PHS Eighth Reveri…" at bounding box center [188, 120] width 319 height 225
click at [346, 13] on icon "button" at bounding box center [348, 12] width 4 height 6
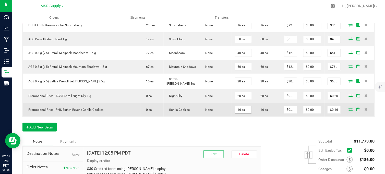
drag, startPoint x: 239, startPoint y: 116, endPoint x: 237, endPoint y: 95, distance: 21.1
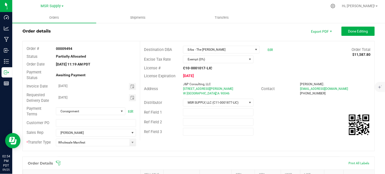
scroll to position [0, 0]
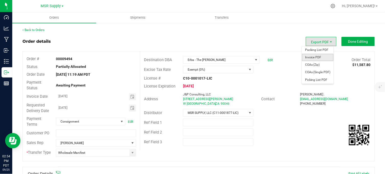
click at [315, 58] on span "Invoice PDF" at bounding box center [318, 57] width 32 height 7
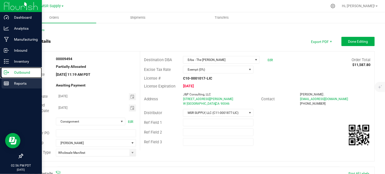
drag, startPoint x: 6, startPoint y: 71, endPoint x: 22, endPoint y: 78, distance: 18.0
click at [6, 71] on icon at bounding box center [6, 72] width 5 height 5
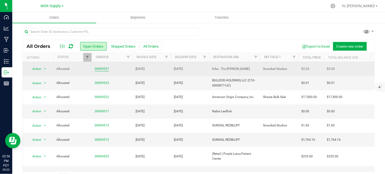
click at [102, 69] on link "00009537" at bounding box center [102, 68] width 14 height 5
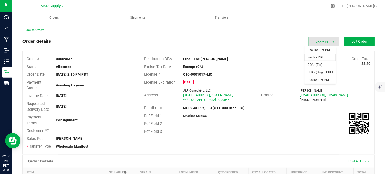
click at [314, 57] on span "Invoice PDF" at bounding box center [320, 57] width 32 height 7
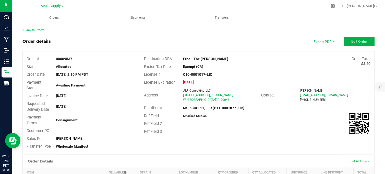
click at [229, 32] on div "Back to Orders" at bounding box center [198, 30] width 352 height 5
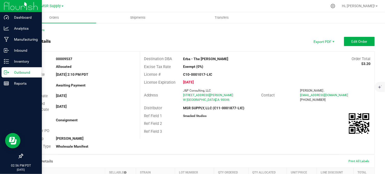
click at [4, 72] on icon at bounding box center [6, 72] width 5 height 5
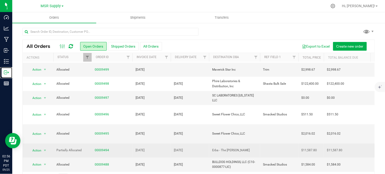
scroll to position [113, 0]
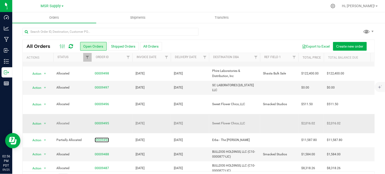
drag, startPoint x: 98, startPoint y: 125, endPoint x: 133, endPoint y: 118, distance: 36.0
click at [98, 137] on link "00009494" at bounding box center [102, 139] width 14 height 5
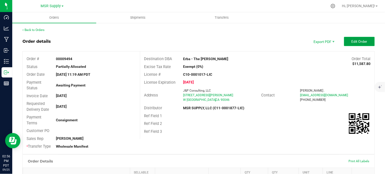
click at [351, 43] on span "Edit Order" at bounding box center [359, 41] width 16 height 4
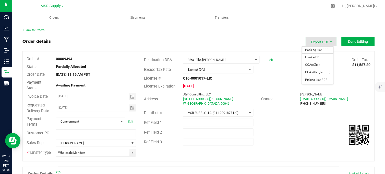
drag, startPoint x: 315, startPoint y: 50, endPoint x: 316, endPoint y: 59, distance: 9.2
click at [315, 50] on span "Packing List PDF" at bounding box center [318, 49] width 32 height 7
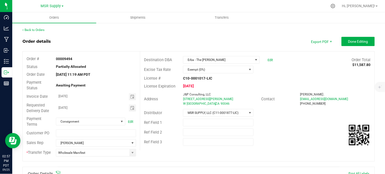
click at [124, 37] on div "Order details Export PDF Done Editing" at bounding box center [198, 41] width 352 height 9
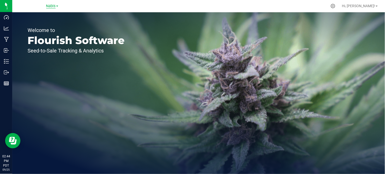
click at [53, 6] on span "Nabis" at bounding box center [50, 6] width 9 height 5
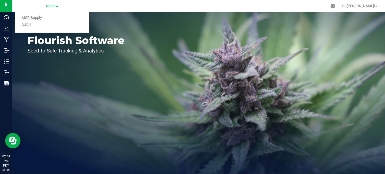
drag, startPoint x: 53, startPoint y: 6, endPoint x: 36, endPoint y: 18, distance: 20.9
click at [36, 18] on link "MSR Supply" at bounding box center [52, 18] width 75 height 7
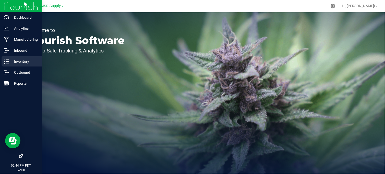
click at [12, 60] on p "Inventory" at bounding box center [24, 61] width 31 height 6
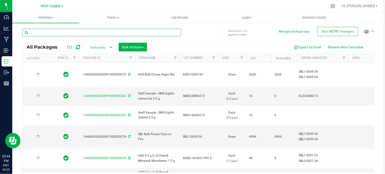
click at [45, 32] on input "text" at bounding box center [101, 33] width 158 height 8
type input "5-0024-32"
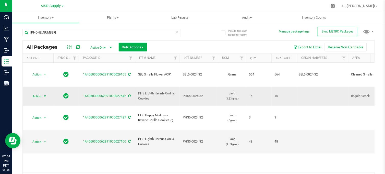
click at [43, 94] on span "select" at bounding box center [45, 96] width 4 height 4
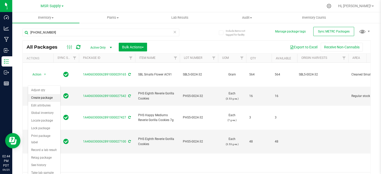
click at [46, 98] on li "Create package" at bounding box center [44, 98] width 32 height 8
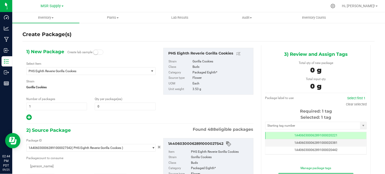
type input "0"
click at [64, 71] on span "PHS Eighth Reverie Gorilla Cookies" at bounding box center [86, 71] width 114 height 4
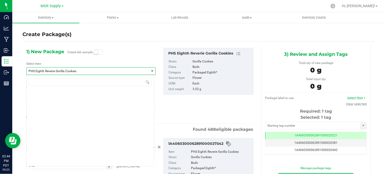
scroll to position [8238, 0]
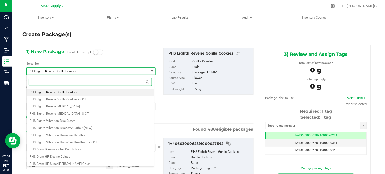
paste input "Promotional Price - PHS Eighth Reverie Gorilla Cookies"
type input "Promotional Price - PHS Eighth Reverie Gorilla Cookies"
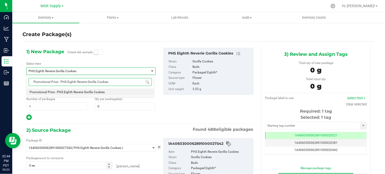
click at [86, 90] on li "Promotional Price - PHS Eighth Reverie Gorilla Cookies" at bounding box center [90, 91] width 127 height 7
type input "0"
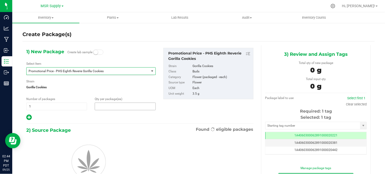
click at [103, 108] on span at bounding box center [125, 106] width 61 height 8
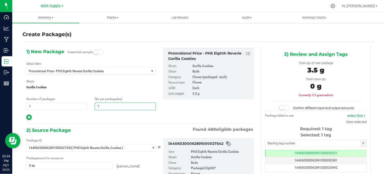
type input "16"
click at [89, 121] on div "1) New Package Create lab sample Select Item Promotional Price - PHS Eighth Rev…" at bounding box center [139, 128] width 235 height 167
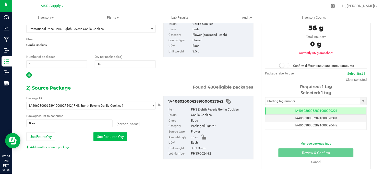
click at [107, 134] on button "Use Required Qty" at bounding box center [110, 136] width 34 height 9
type input "16 ea"
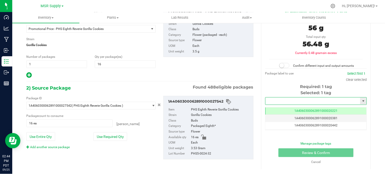
click at [282, 99] on input "text" at bounding box center [312, 100] width 95 height 7
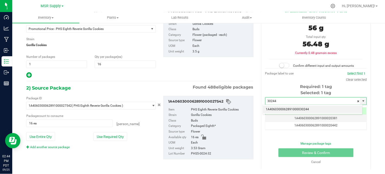
click at [304, 108] on li "1A4060300062891000030244" at bounding box center [313, 109] width 100 height 8
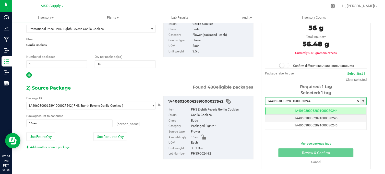
type input "1A4060300062891000030244"
click at [279, 65] on small at bounding box center [281, 65] width 5 height 5
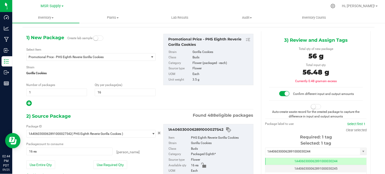
click at [313, 106] on span at bounding box center [316, 106] width 10 height 5
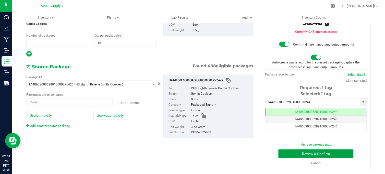
click at [309, 152] on button "Review & Confirm" at bounding box center [315, 153] width 75 height 9
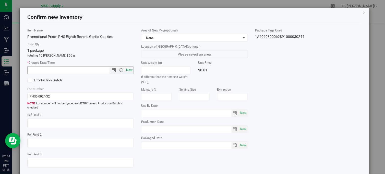
click at [128, 70] on span "Now" at bounding box center [129, 69] width 9 height 7
type input "9/25/2025 2:44 PM"
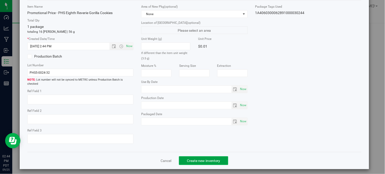
drag, startPoint x: 215, startPoint y: 157, endPoint x: 214, endPoint y: 159, distance: 2.6
click at [214, 159] on button "Create new inventory" at bounding box center [203, 160] width 49 height 9
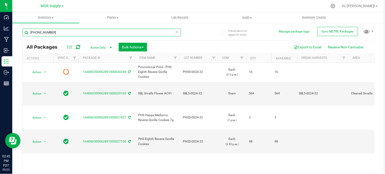
drag, startPoint x: 47, startPoint y: 34, endPoint x: 17, endPoint y: 36, distance: 30.2
click at [17, 36] on div "Include items not tagged for facility Manage package tags Sync METRC Packages 5…" at bounding box center [198, 100] width 373 height 156
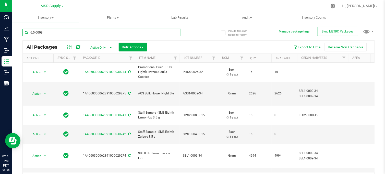
type input "6.5-0009"
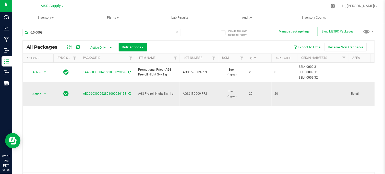
click at [48, 90] on div "Action Action Adjust qty Create package Edit attributes Global inventory Locate…" at bounding box center [38, 93] width 24 height 7
click at [45, 92] on span "select" at bounding box center [45, 94] width 4 height 4
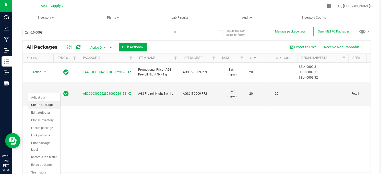
click at [41, 105] on li "Create package" at bounding box center [44, 105] width 32 height 8
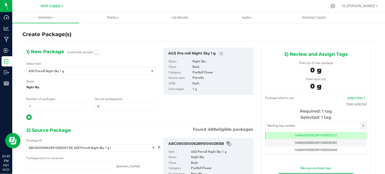
type input "0"
type input "0 ea"
click at [77, 72] on span "AGS Pre-roll Night Sky 1 g" at bounding box center [86, 71] width 114 height 4
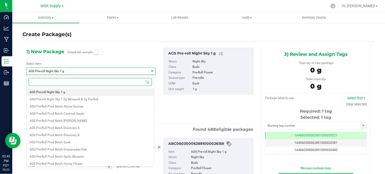
paste input "Promotional Price - AGS Pre-roll Night Sky 1 g"
type input "Promotional Price - AGS Pre-roll Night Sky 1 g"
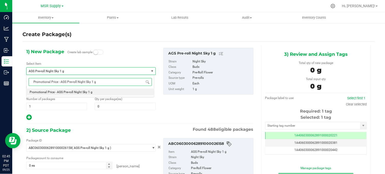
click at [88, 92] on span "Promotional Price - AGS Pre-roll Night Sky 1 g" at bounding box center [61, 92] width 63 height 4
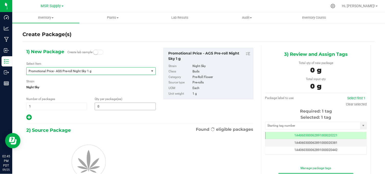
type input "0"
click at [102, 108] on span "0 0" at bounding box center [125, 106] width 61 height 8
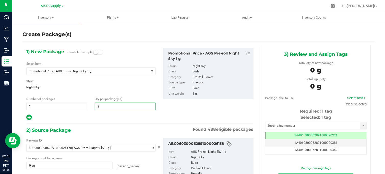
type input "20"
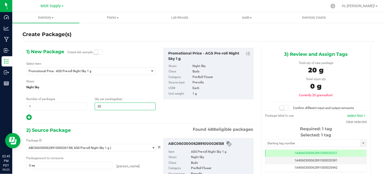
type input "20"
click at [104, 124] on div "1) New Package Create lab sample Select Item Promotional Price - AGS Pre-roll N…" at bounding box center [139, 128] width 235 height 167
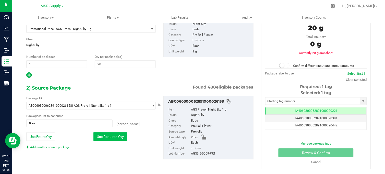
click at [110, 135] on button "Use Required Qty" at bounding box center [110, 136] width 34 height 9
type input "20 ea"
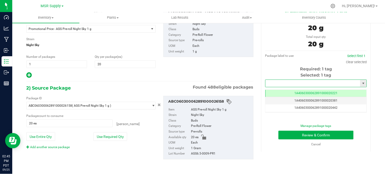
click at [273, 83] on input "text" at bounding box center [312, 83] width 95 height 7
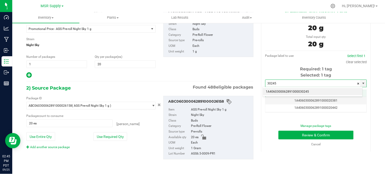
click at [275, 90] on li "1A4060300062891000030245" at bounding box center [313, 92] width 100 height 8
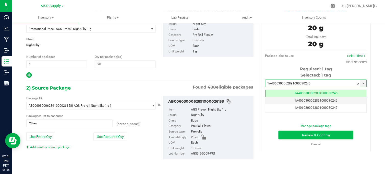
type input "1A4060300062891000030245"
click at [293, 132] on button "Review & Confirm" at bounding box center [315, 134] width 75 height 9
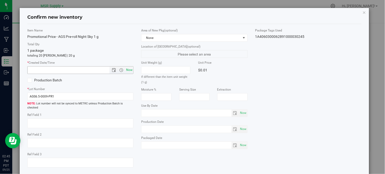
click at [128, 68] on span "Now" at bounding box center [129, 69] width 9 height 7
type input "9/25/2025 2:45 PM"
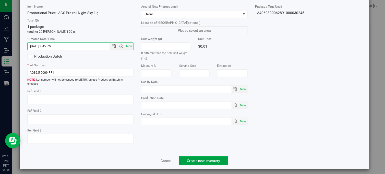
click at [188, 158] on span "Create new inventory" at bounding box center [203, 160] width 33 height 4
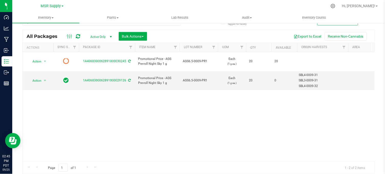
click at [191, 154] on div "Action Action Edit attributes Global inventory Lock package Print package label…" at bounding box center [199, 106] width 352 height 109
